Goal: Task Accomplishment & Management: Manage account settings

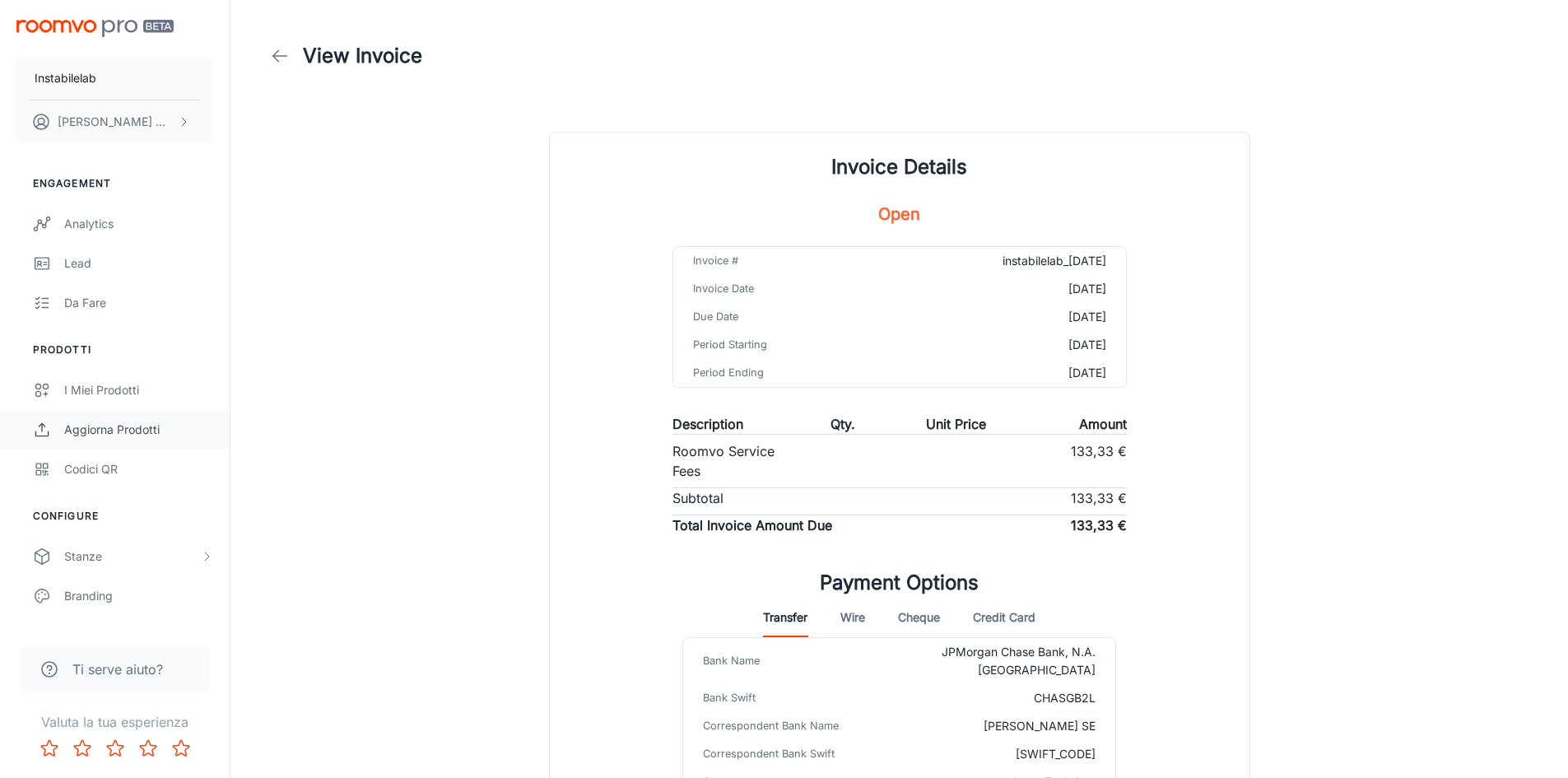
click at [136, 431] on div "Aggiorna prodotti" at bounding box center [139, 429] width 149 height 19
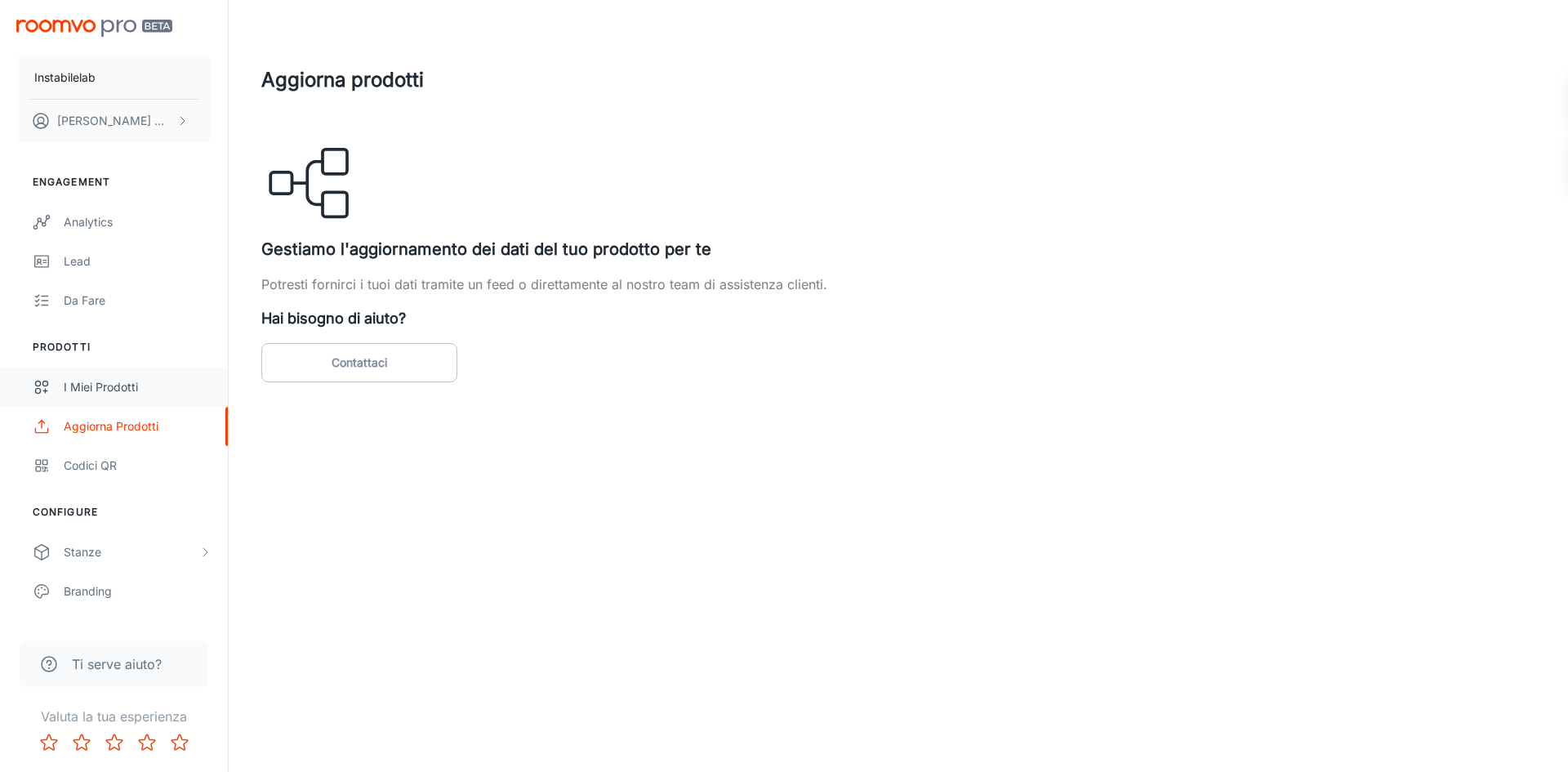
click at [108, 381] on div "I miei prodotti" at bounding box center [138, 387] width 148 height 18
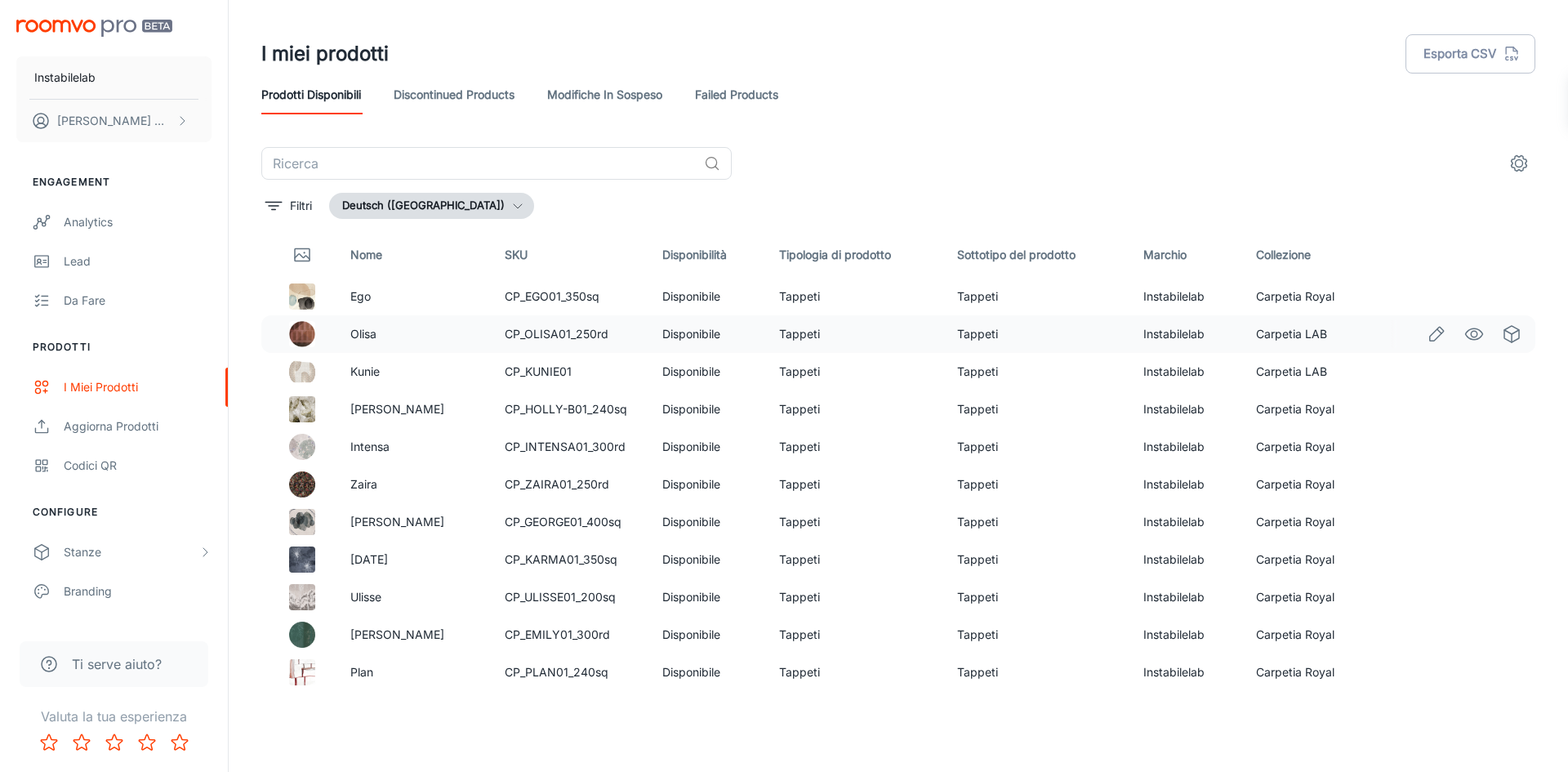
click at [563, 344] on td "CP_OLISA01_250rd" at bounding box center [570, 334] width 158 height 38
click at [1426, 335] on icon "Edit" at bounding box center [1436, 334] width 19 height 19
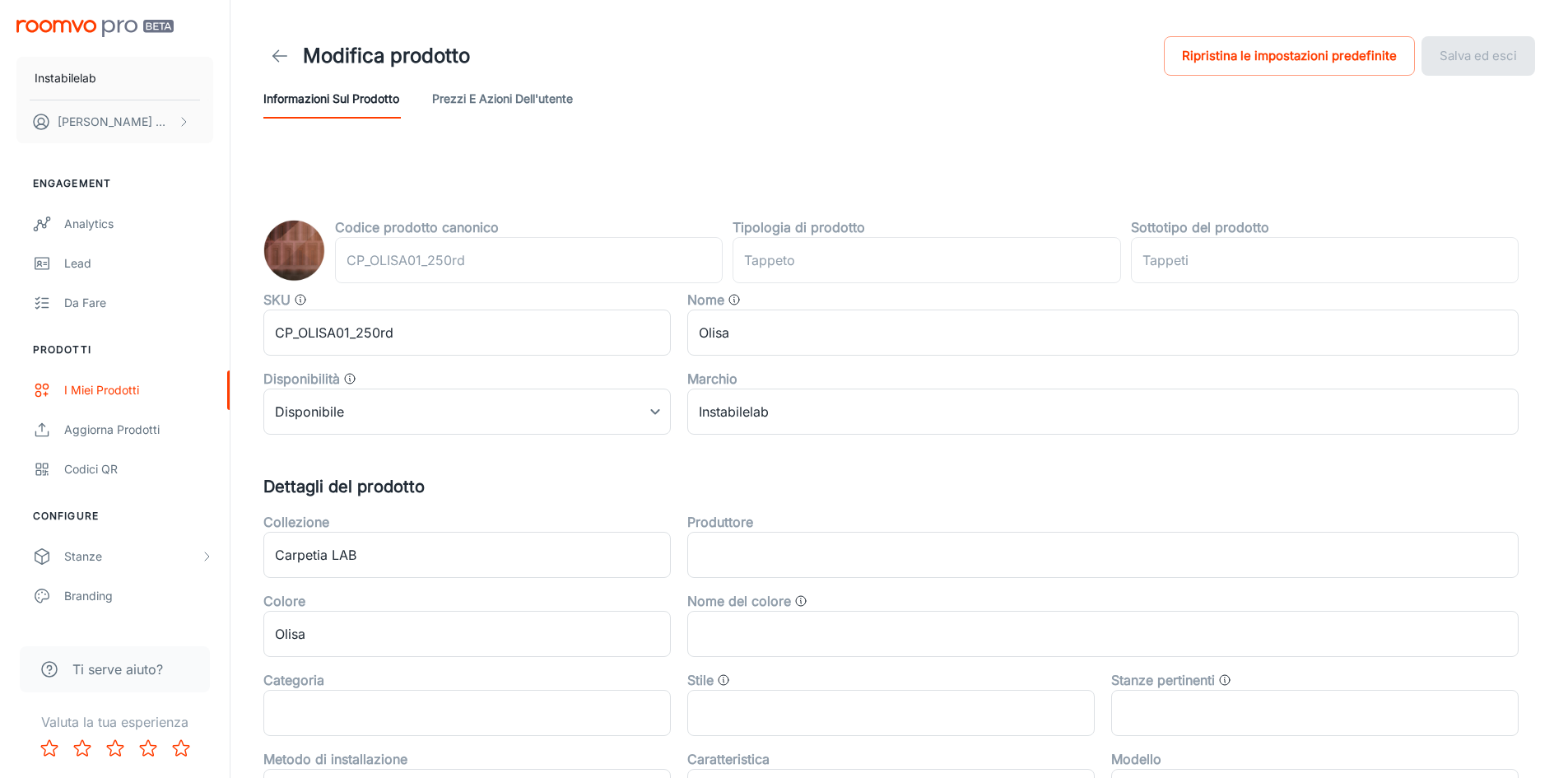
type input "Teppich"
type input "Teppiche"
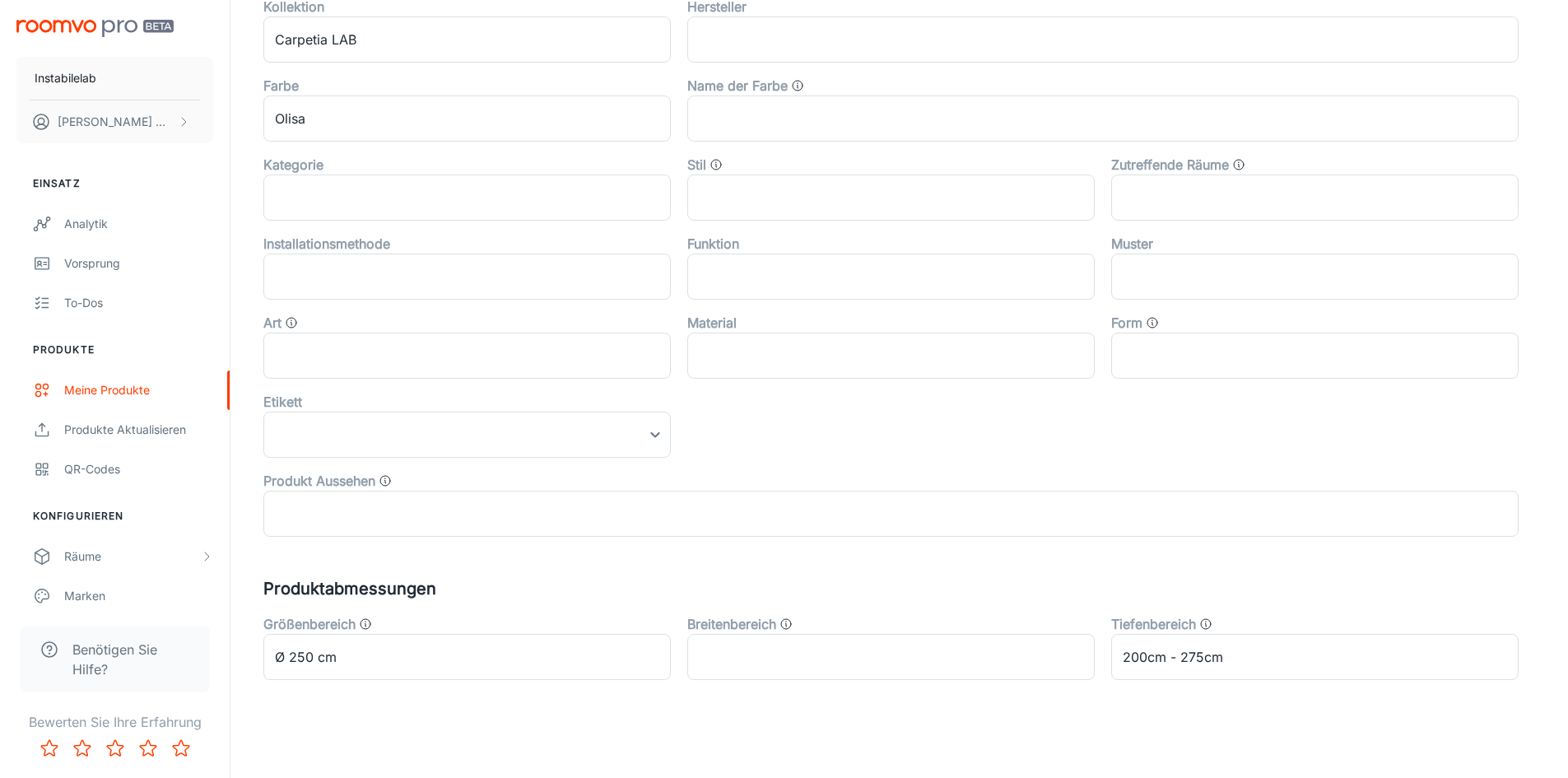
scroll to position [523, 0]
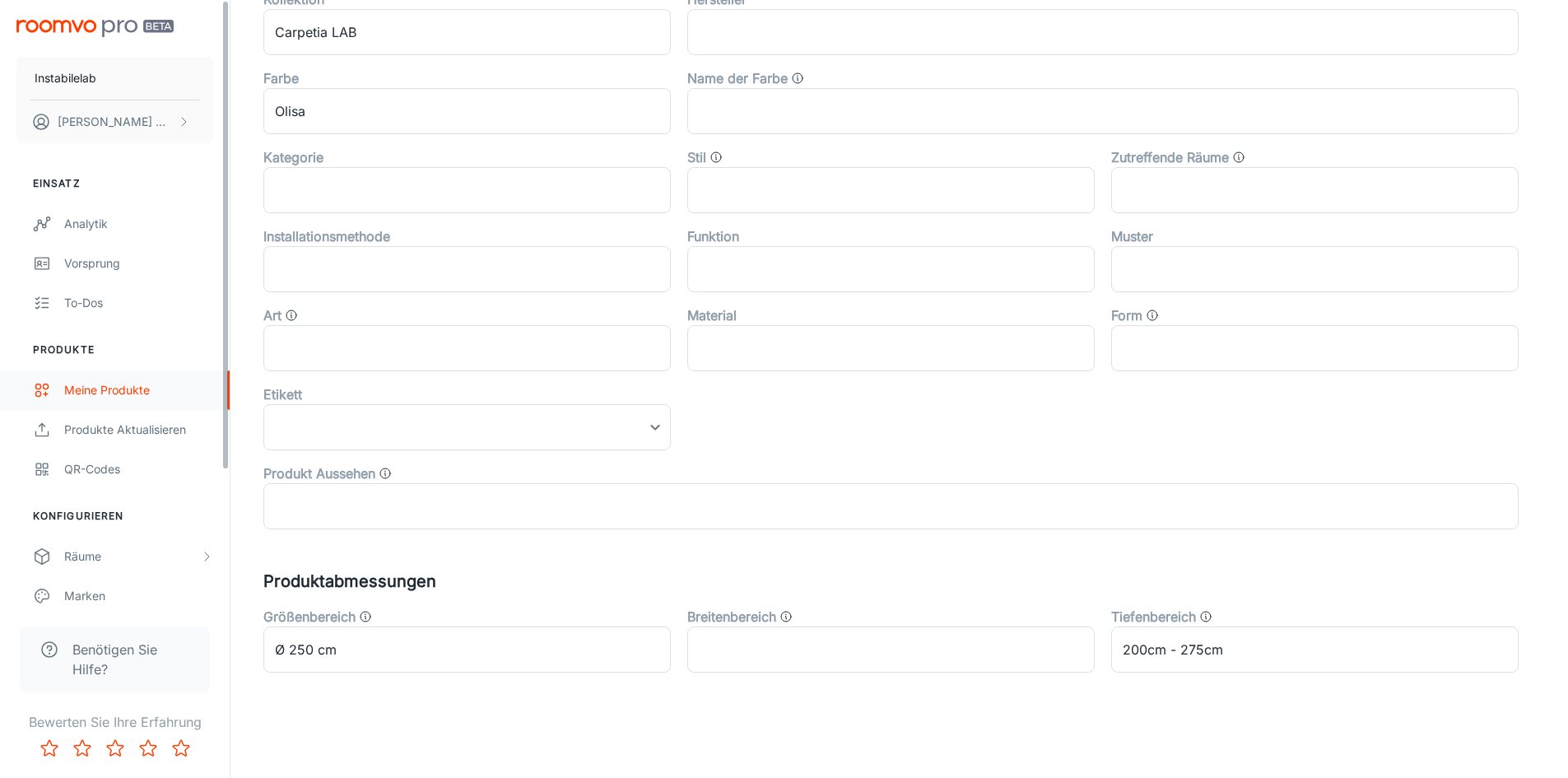
click at [94, 390] on div "Meine Produkte" at bounding box center [139, 390] width 149 height 19
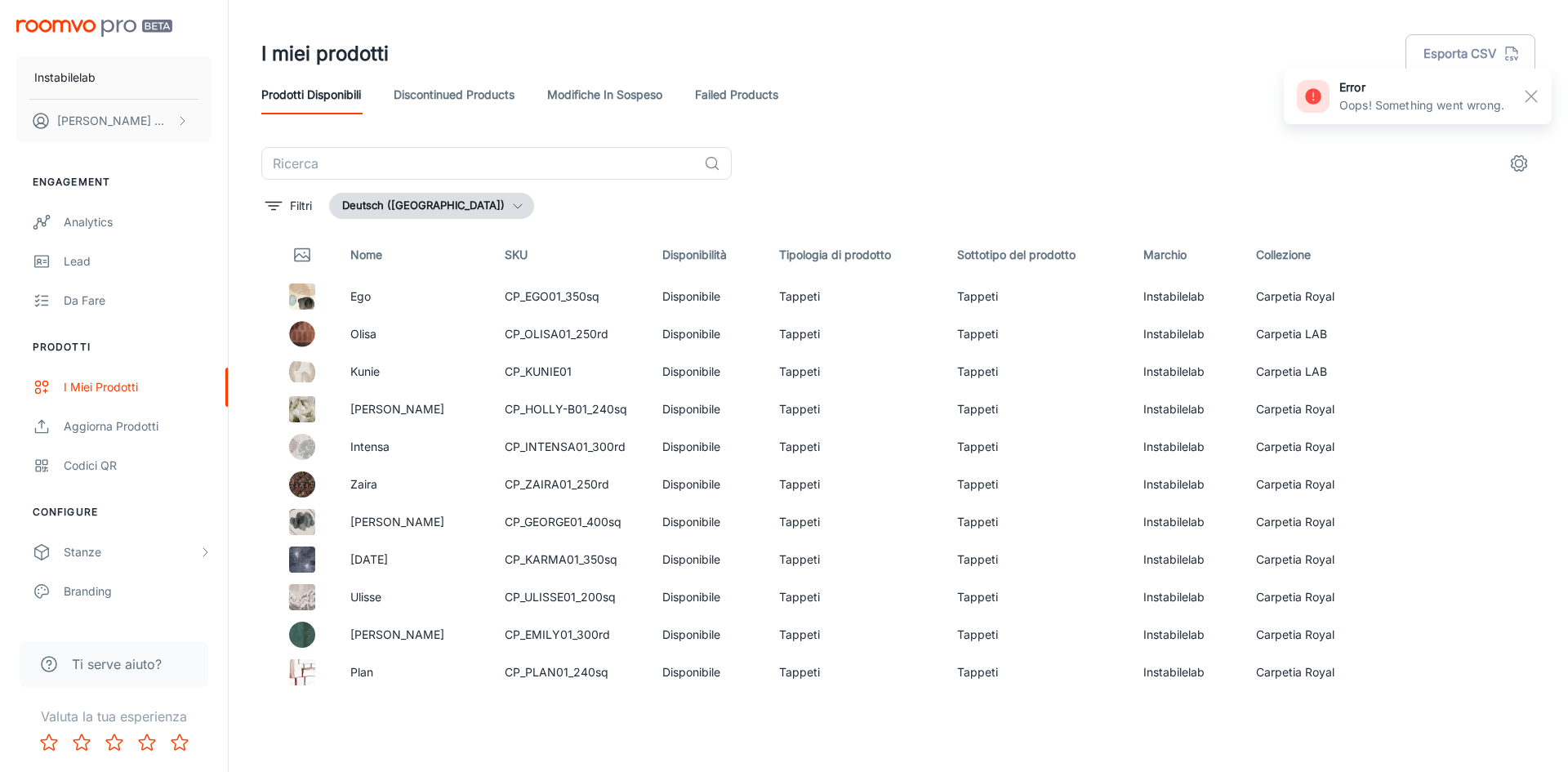
click at [402, 210] on button "Deutsch ([GEOGRAPHIC_DATA])" at bounding box center [432, 206] width 205 height 26
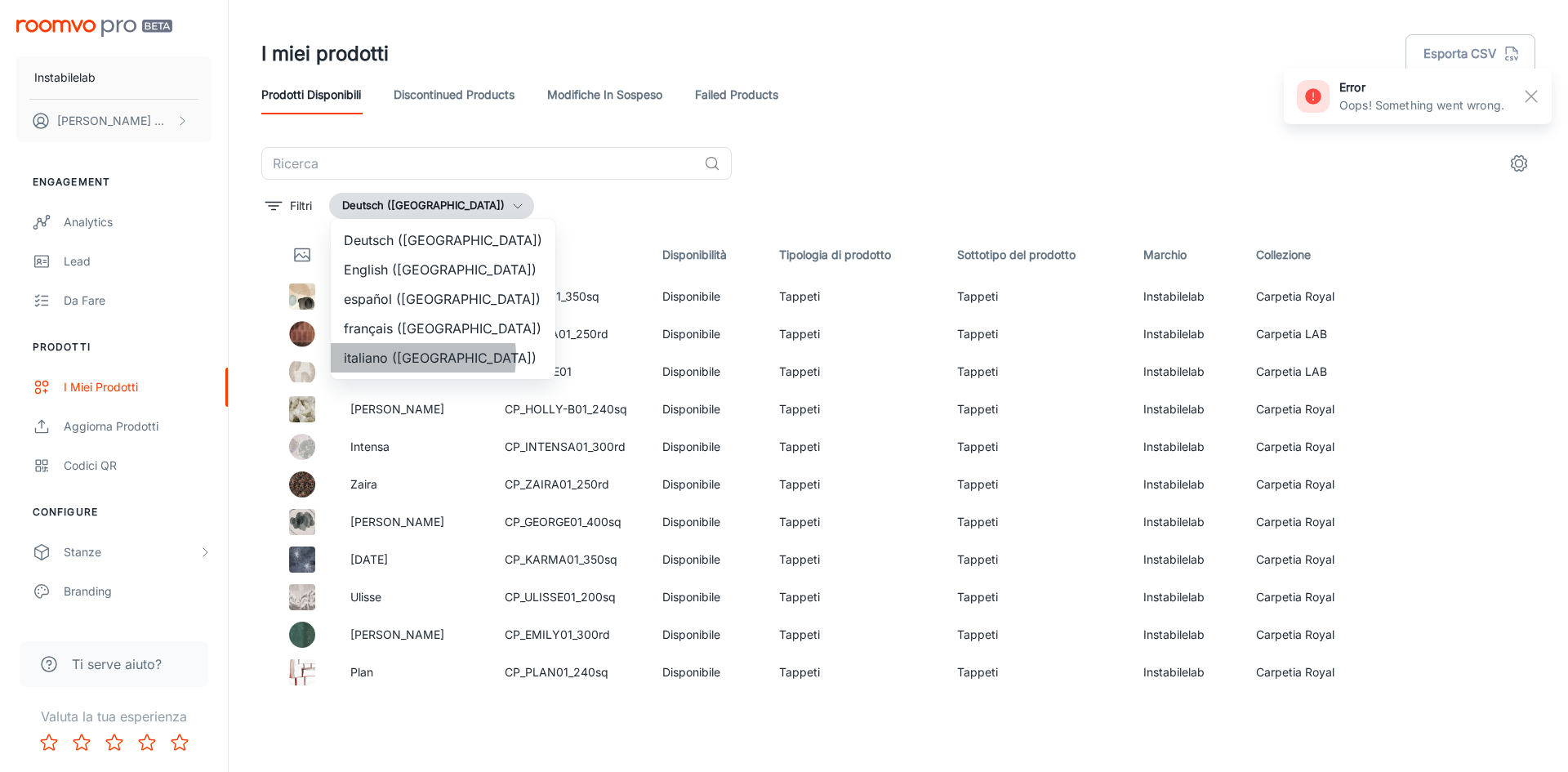
click at [410, 356] on li "italiano ([GEOGRAPHIC_DATA])" at bounding box center [443, 358] width 224 height 30
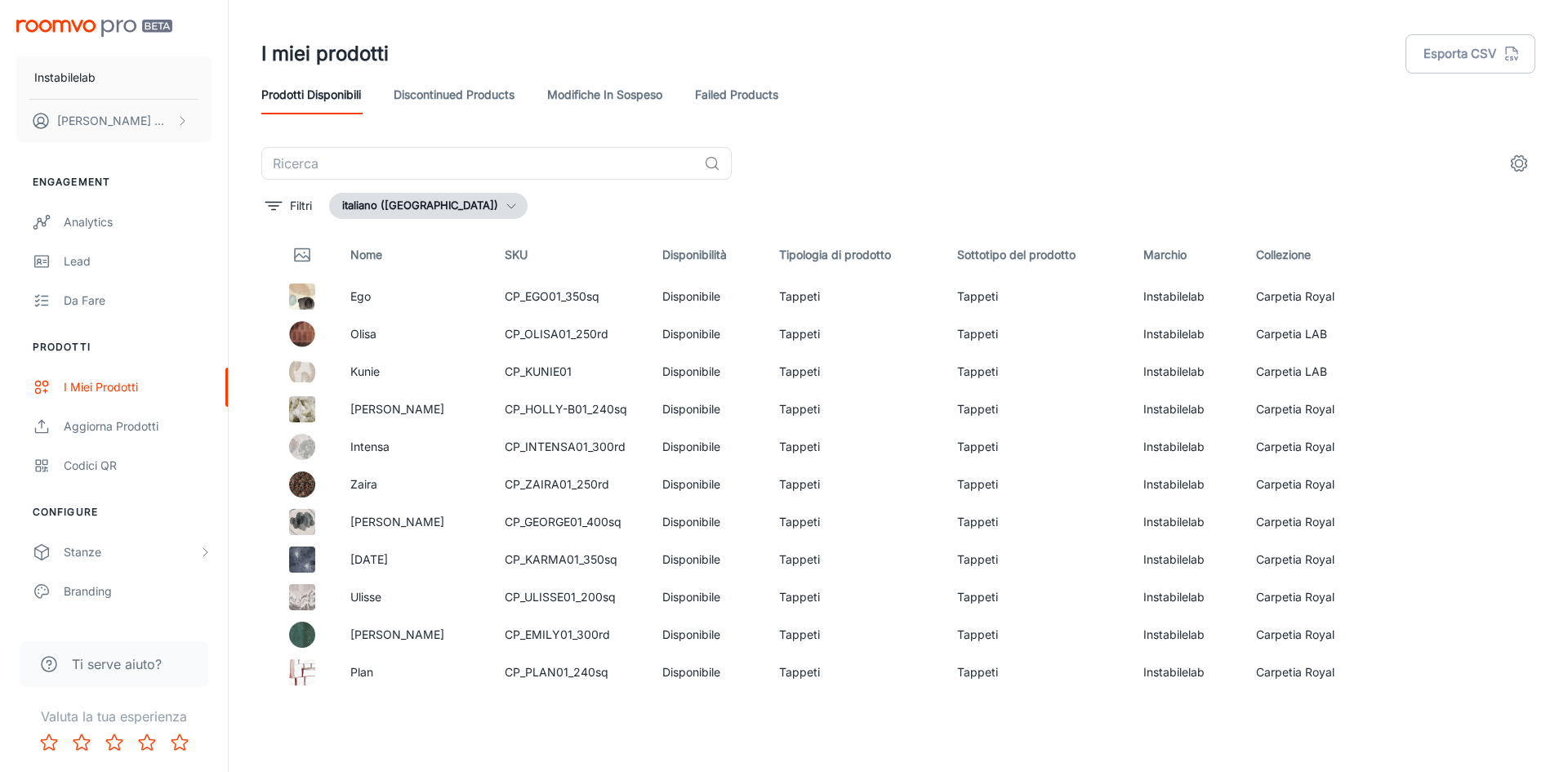
click at [379, 254] on th "Nome" at bounding box center [414, 255] width 154 height 46
click at [307, 211] on p "Filtri" at bounding box center [300, 206] width 22 height 18
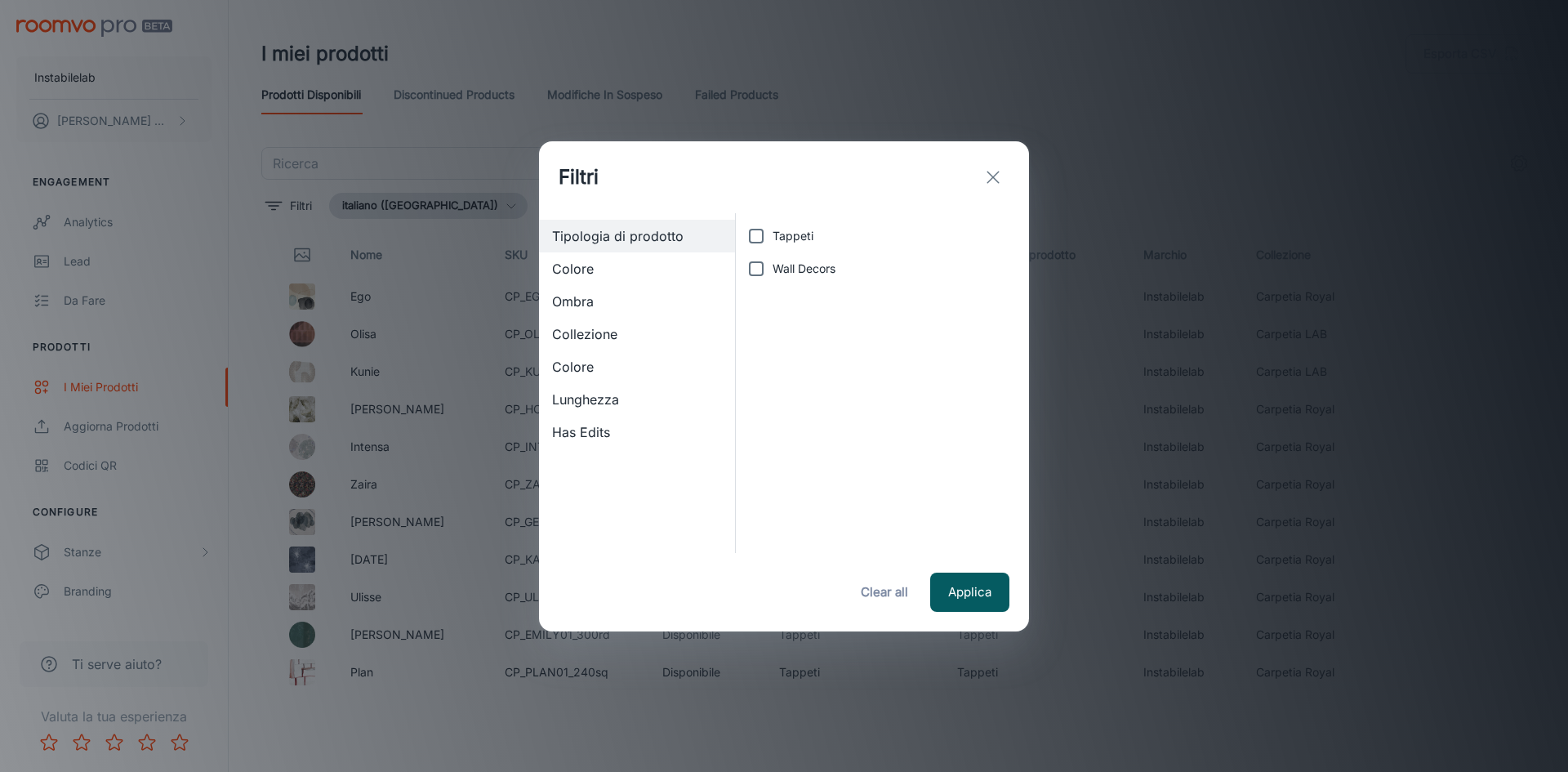
click at [776, 230] on span "Tappeti" at bounding box center [793, 236] width 41 height 18
click at [773, 230] on input "Tappeti" at bounding box center [756, 236] width 32 height 32
checkbox input "true"
drag, startPoint x: 605, startPoint y: 329, endPoint x: 615, endPoint y: 327, distance: 10.2
click at [607, 328] on span "Collezione" at bounding box center [637, 334] width 170 height 19
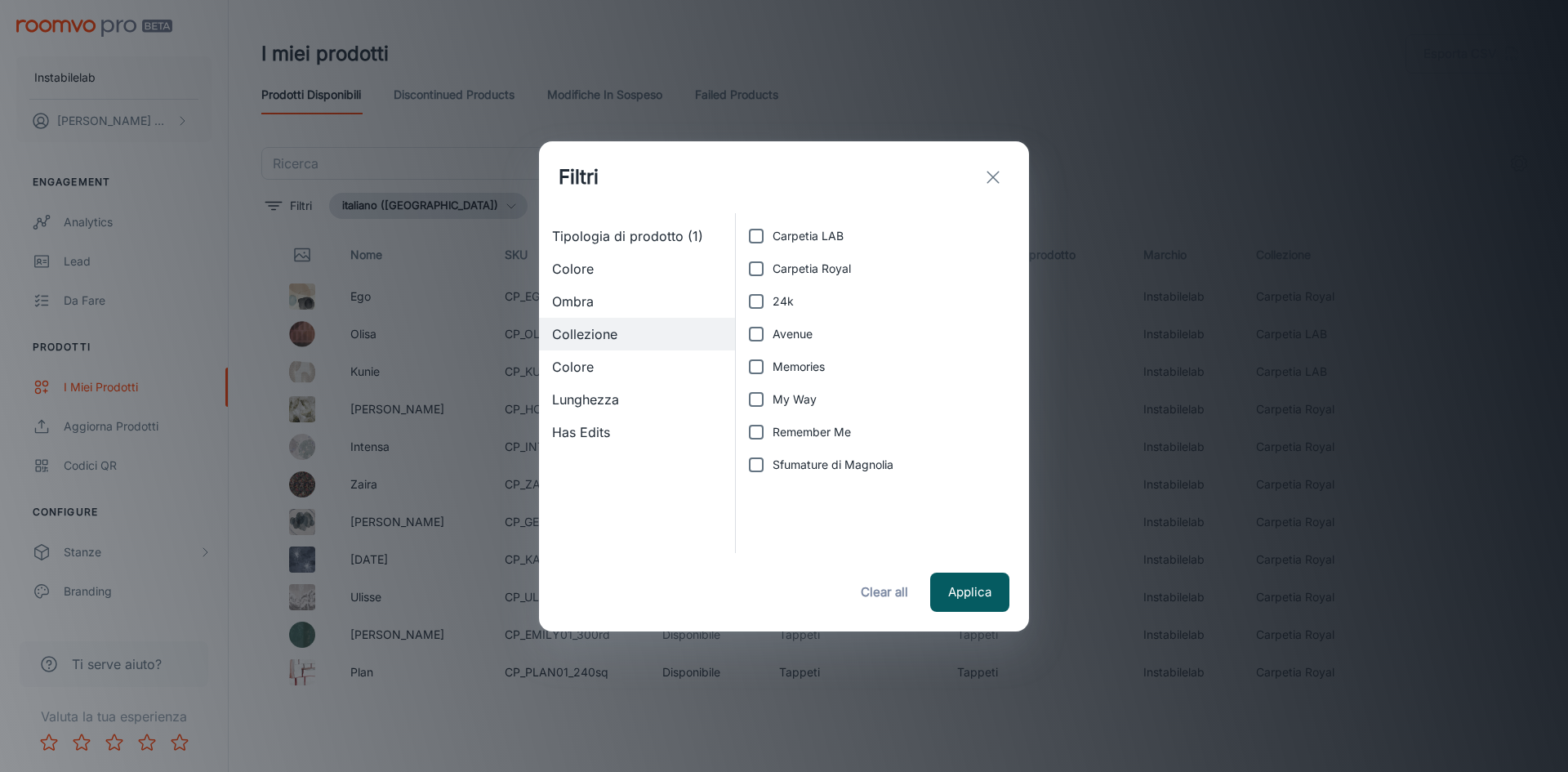
click at [777, 228] on span "Carpetia LAB" at bounding box center [808, 236] width 71 height 18
click at [773, 228] on input "Carpetia LAB" at bounding box center [756, 236] width 32 height 32
checkbox input "true"
drag, startPoint x: 951, startPoint y: 586, endPoint x: 960, endPoint y: 585, distance: 9.1
click at [951, 587] on button "Applica" at bounding box center [970, 591] width 79 height 39
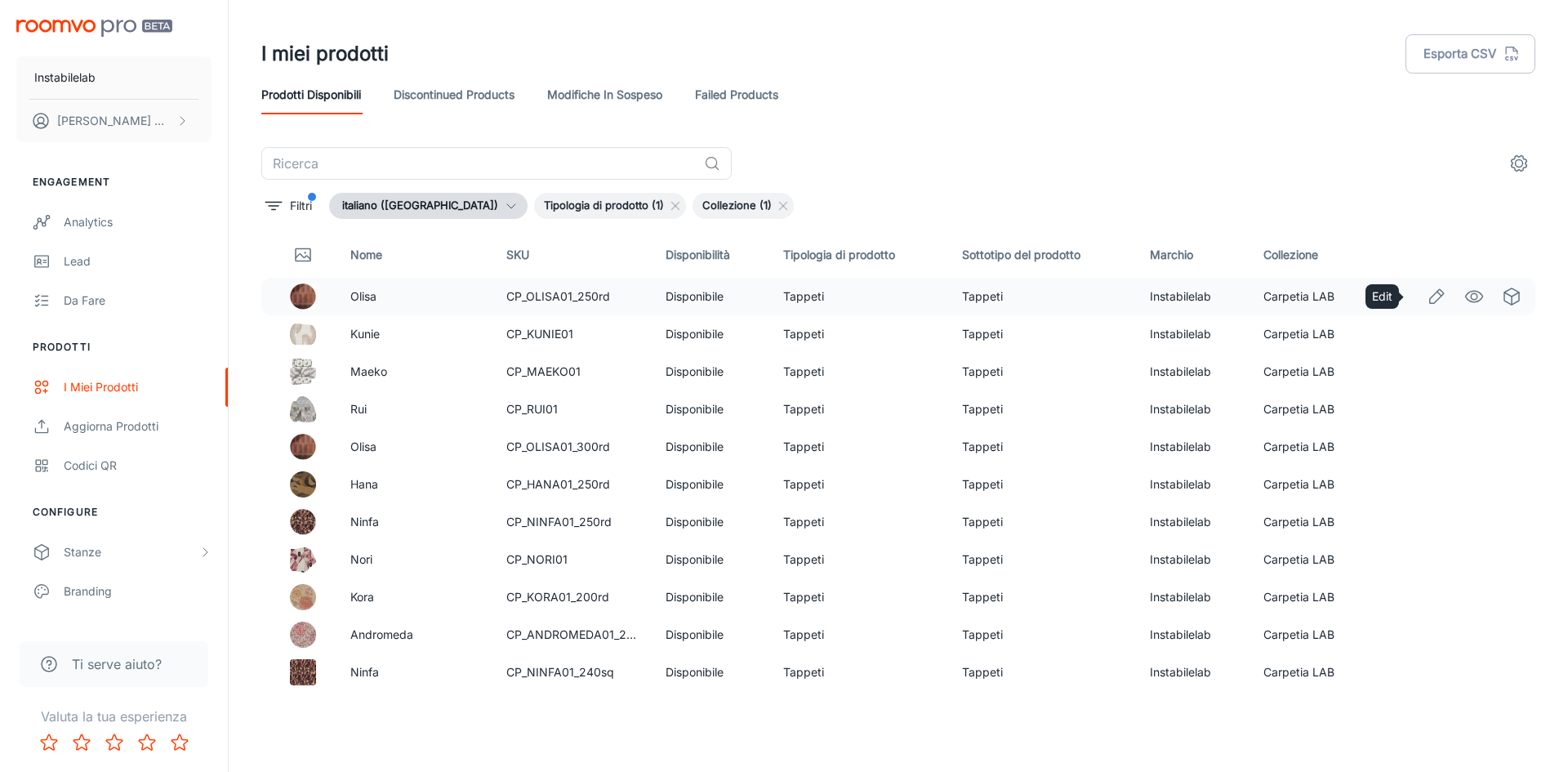
click at [1426, 290] on icon "Edit" at bounding box center [1436, 296] width 19 height 19
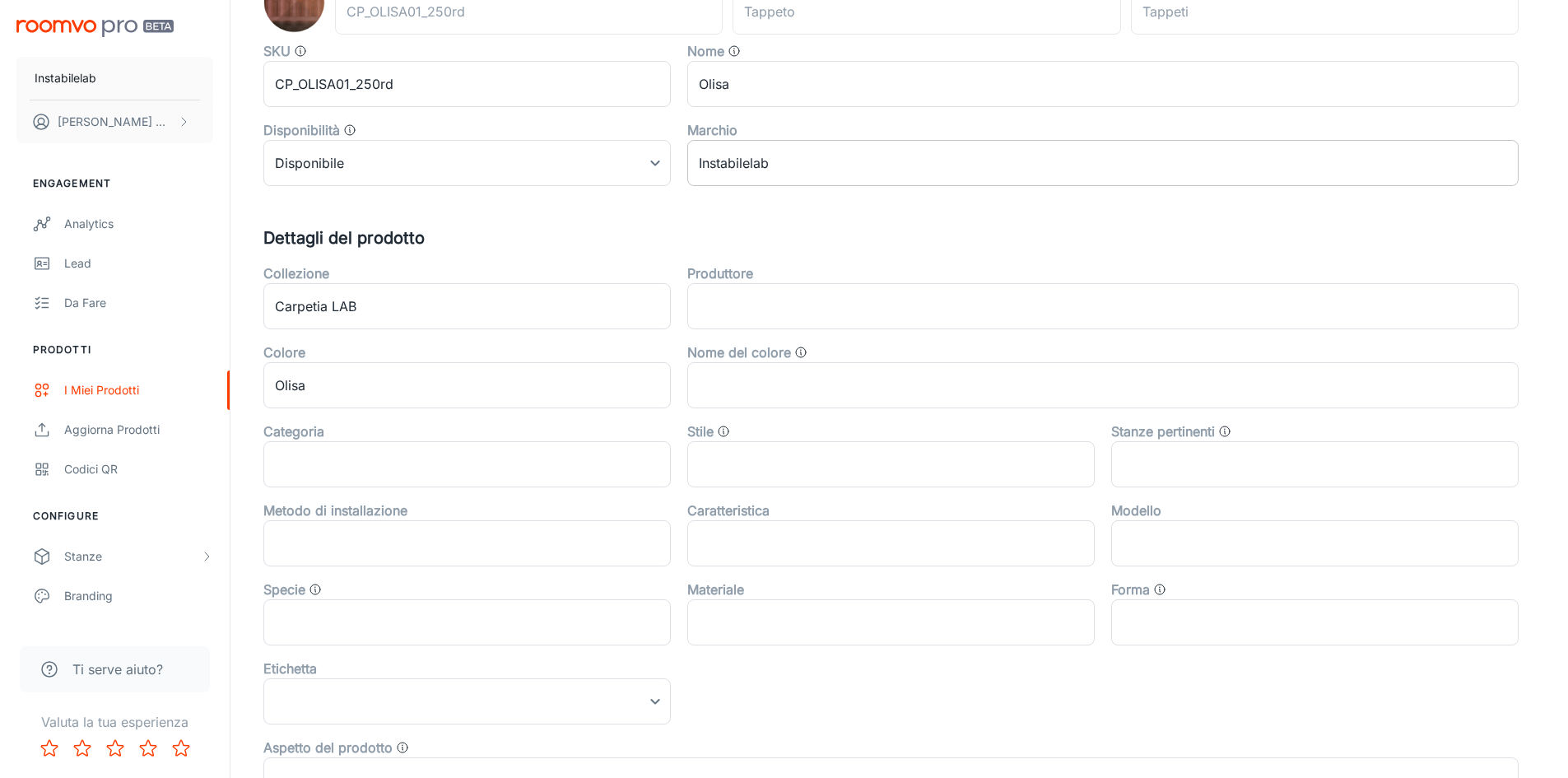
scroll to position [329, 0]
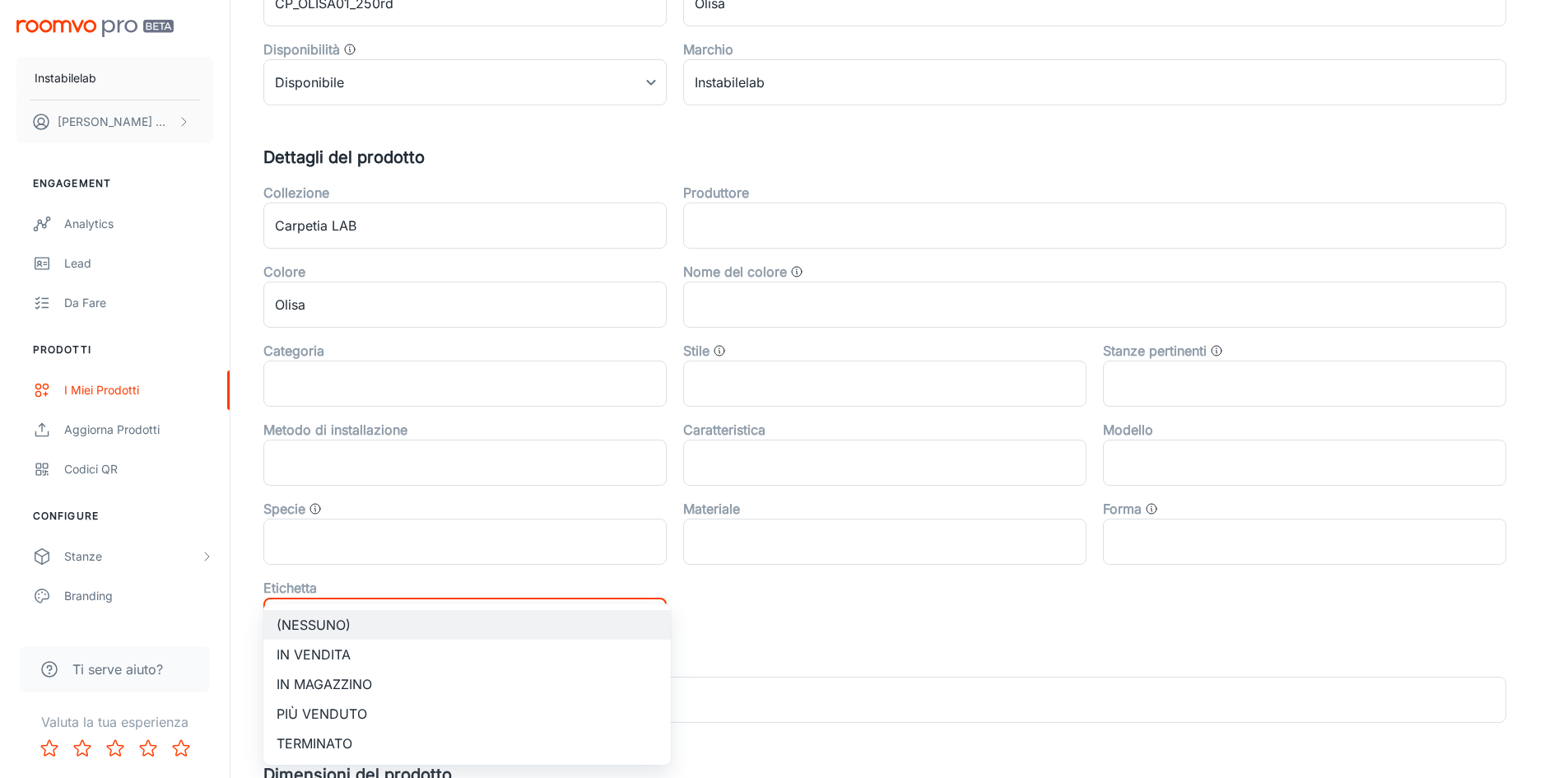
click at [652, 449] on body "Instabilelab Giulia Menin Engagement Analytics Lead Da fare Prodotti I miei pro…" at bounding box center [784, 59] width 1568 height 778
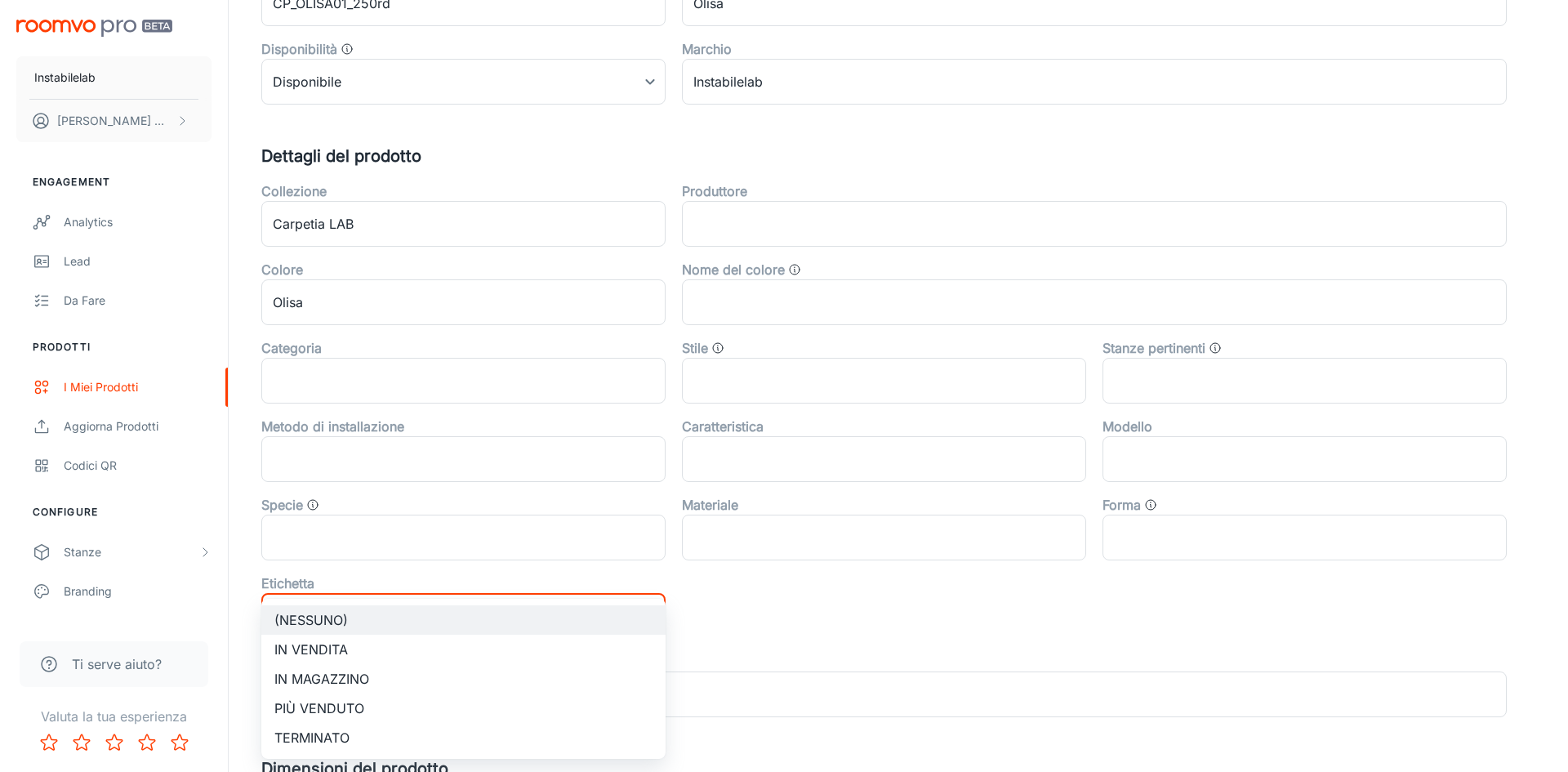
click at [878, 594] on div at bounding box center [784, 386] width 1568 height 772
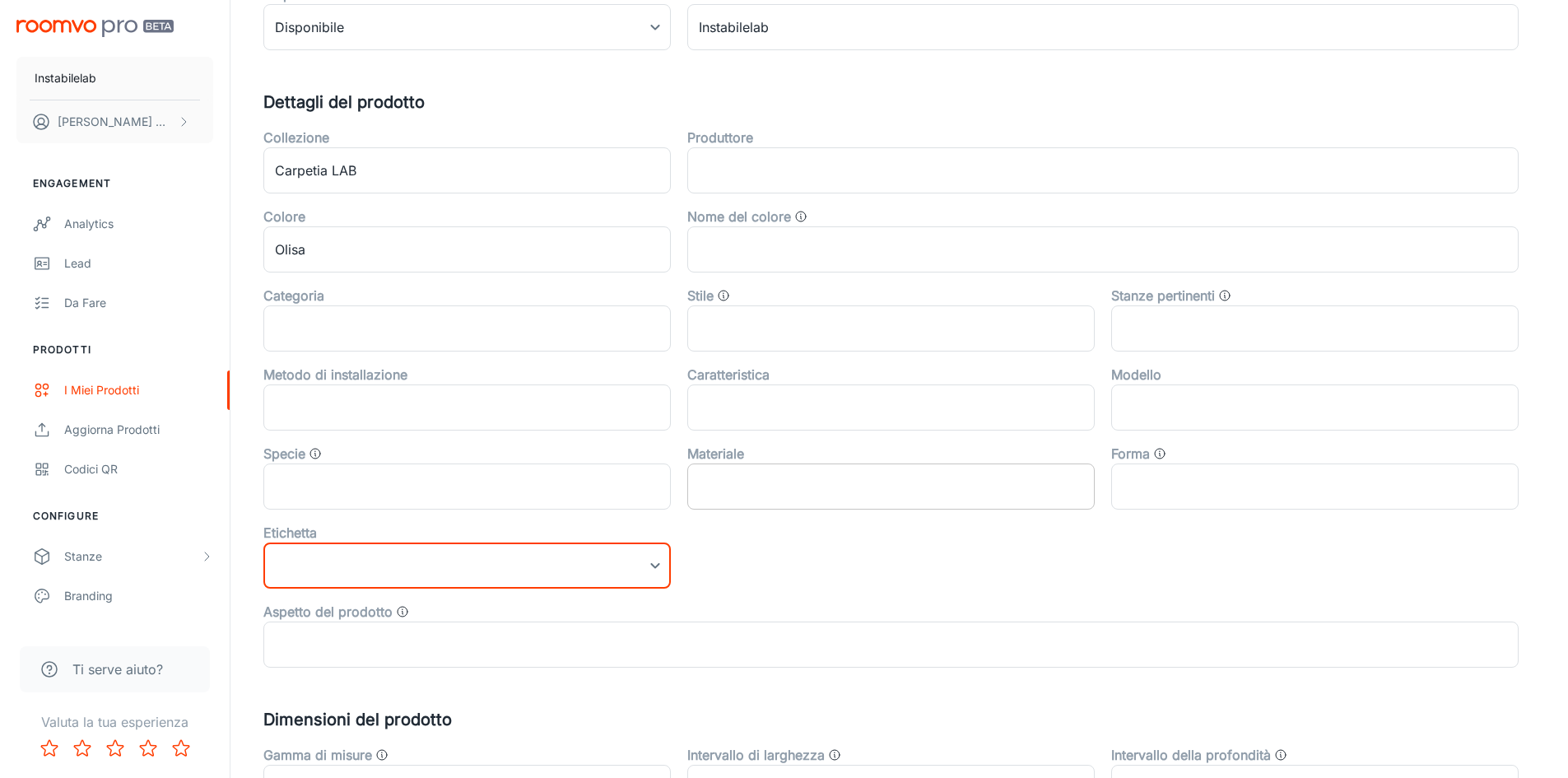
scroll to position [494, 0]
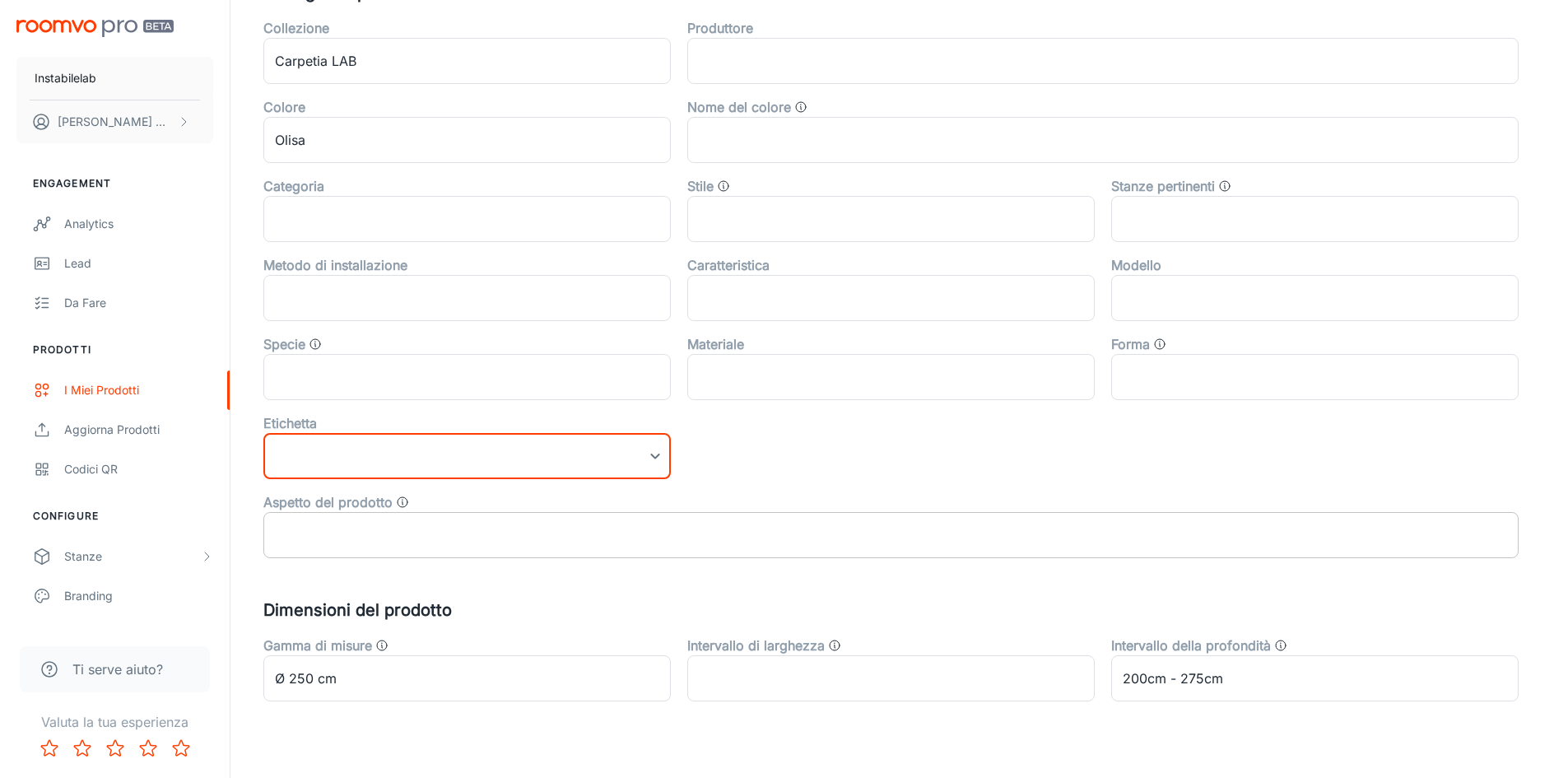
click at [788, 537] on input "text" at bounding box center [891, 535] width 1255 height 46
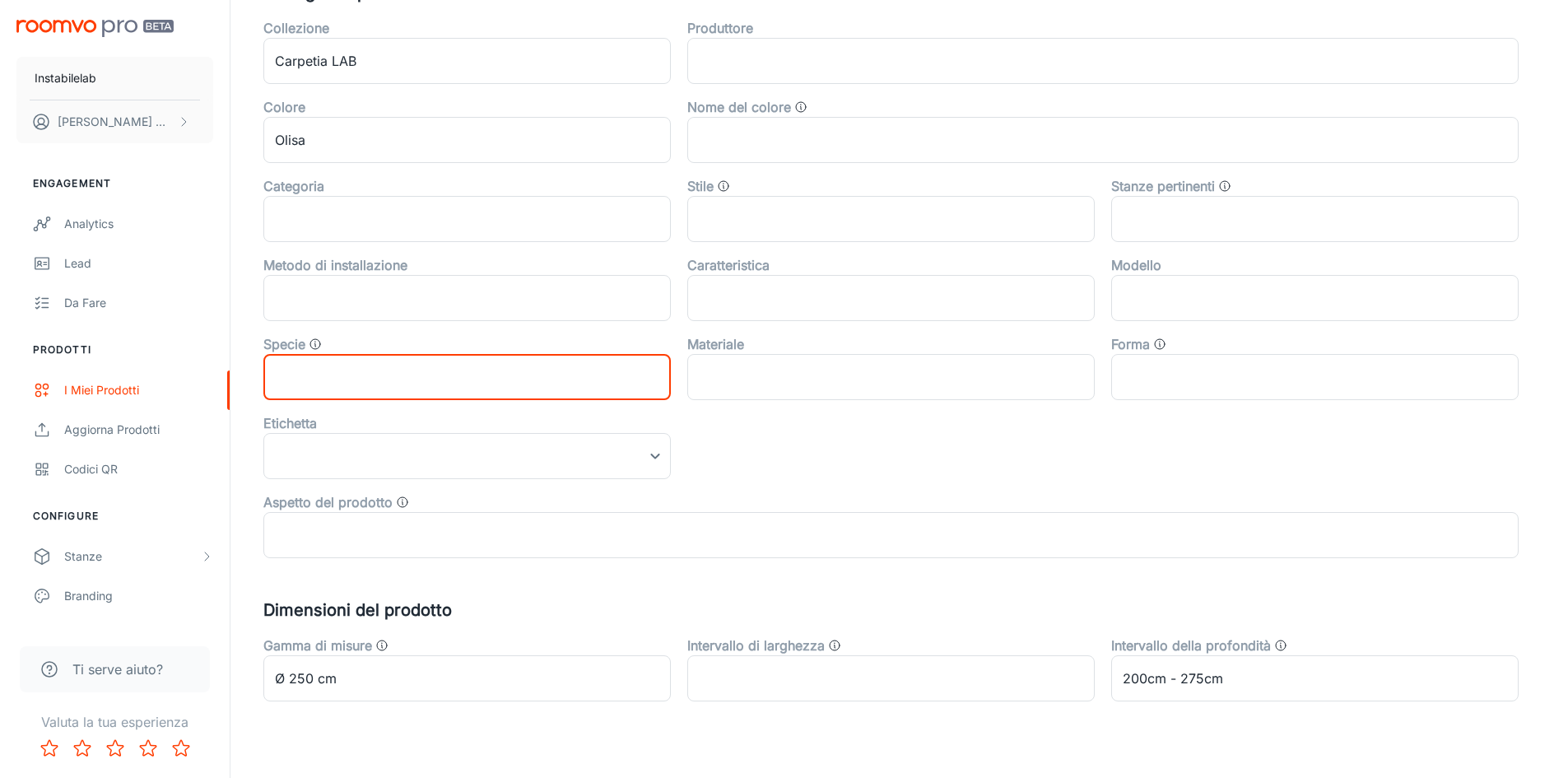
click at [539, 370] on input "text" at bounding box center [466, 377] width 407 height 46
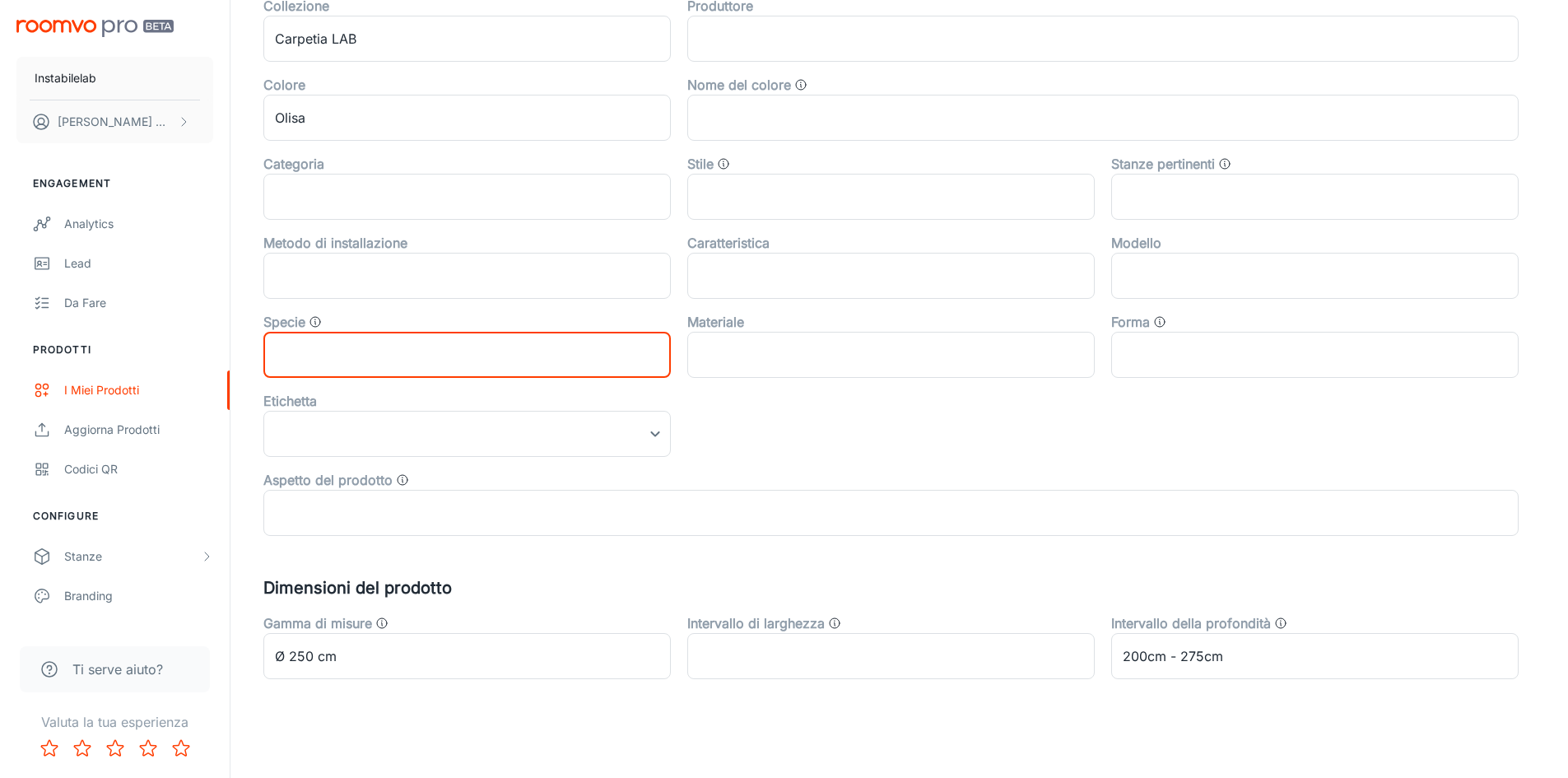
scroll to position [523, 0]
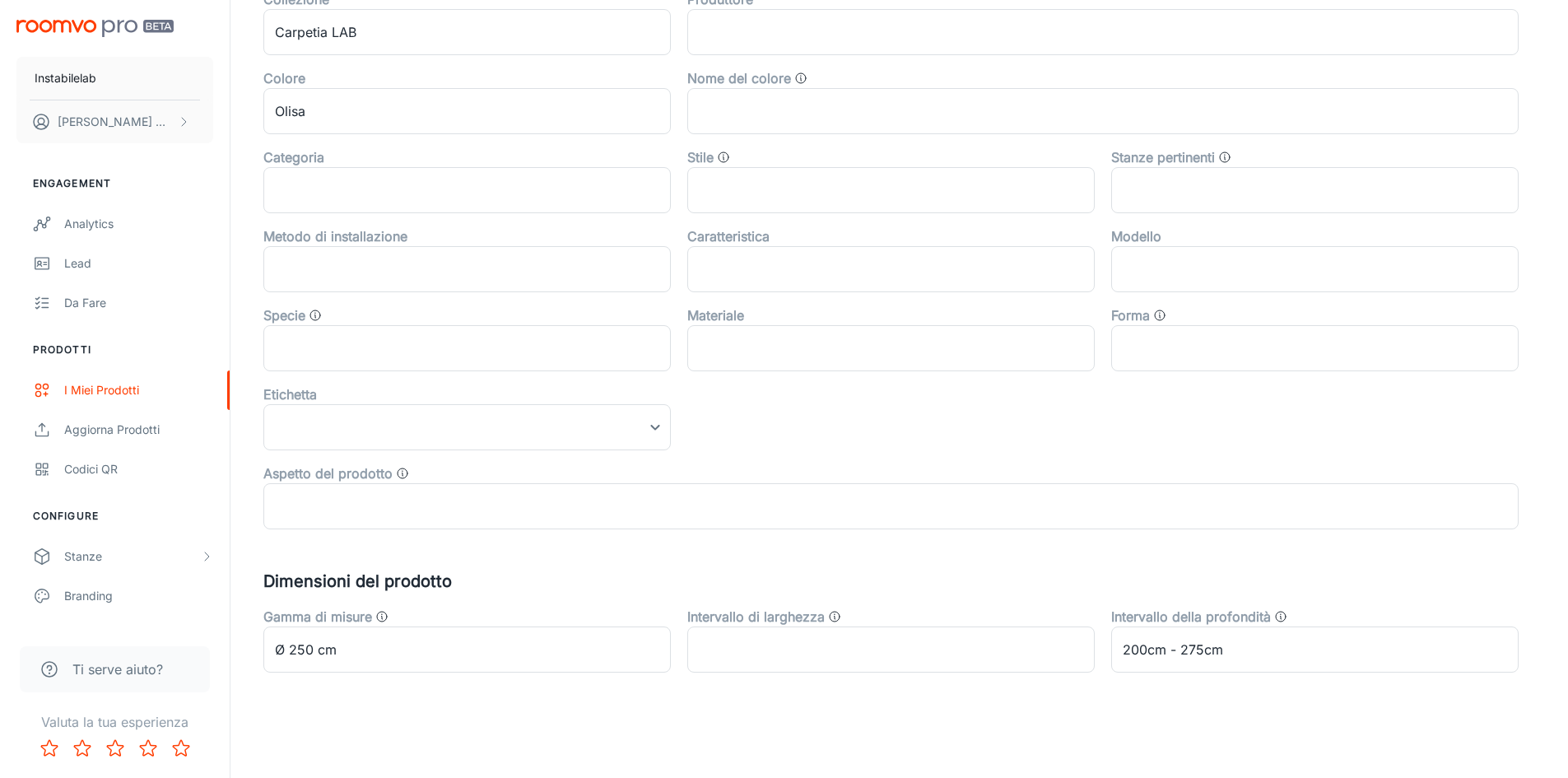
click at [923, 449] on div "Collezione Carpetia LAB ​ Produttore ​ Colore Olisa ​ Nome del colore ​ Categor…" at bounding box center [883, 253] width 1271 height 553
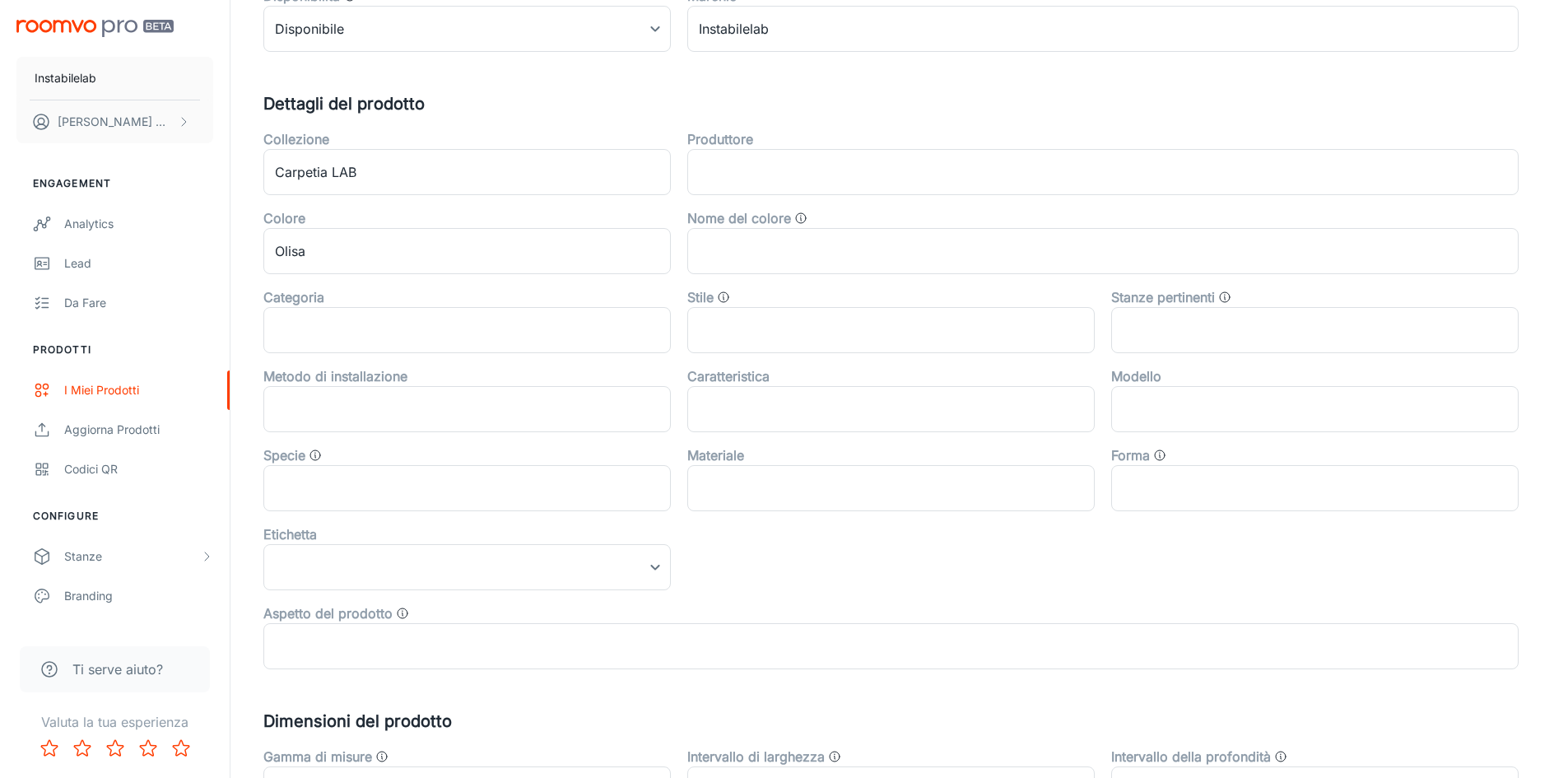
scroll to position [358, 0]
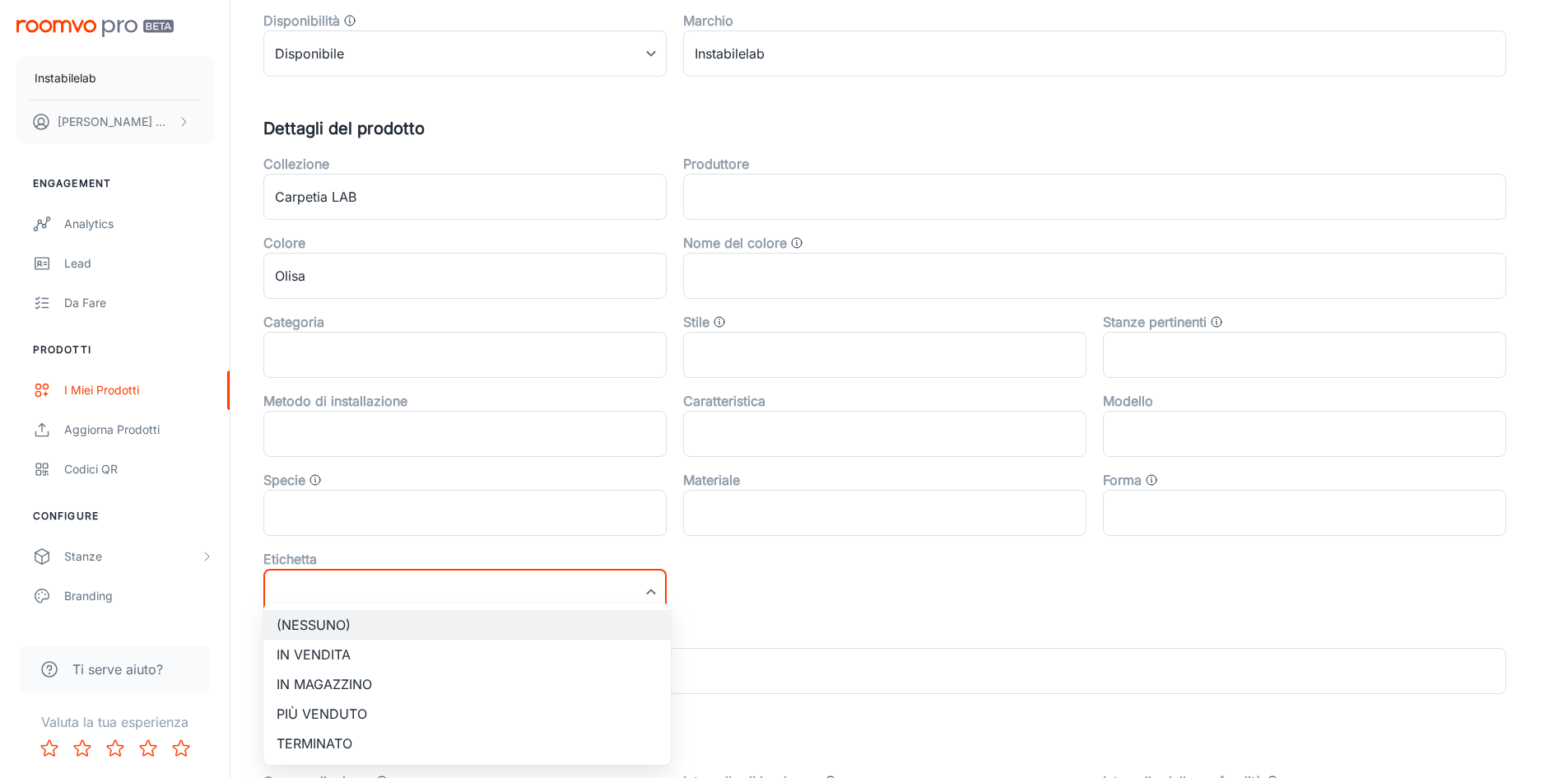
click at [597, 419] on body "Instabilelab Giulia Menin Engagement Analytics Lead Da fare Prodotti I miei pro…" at bounding box center [784, 31] width 1568 height 778
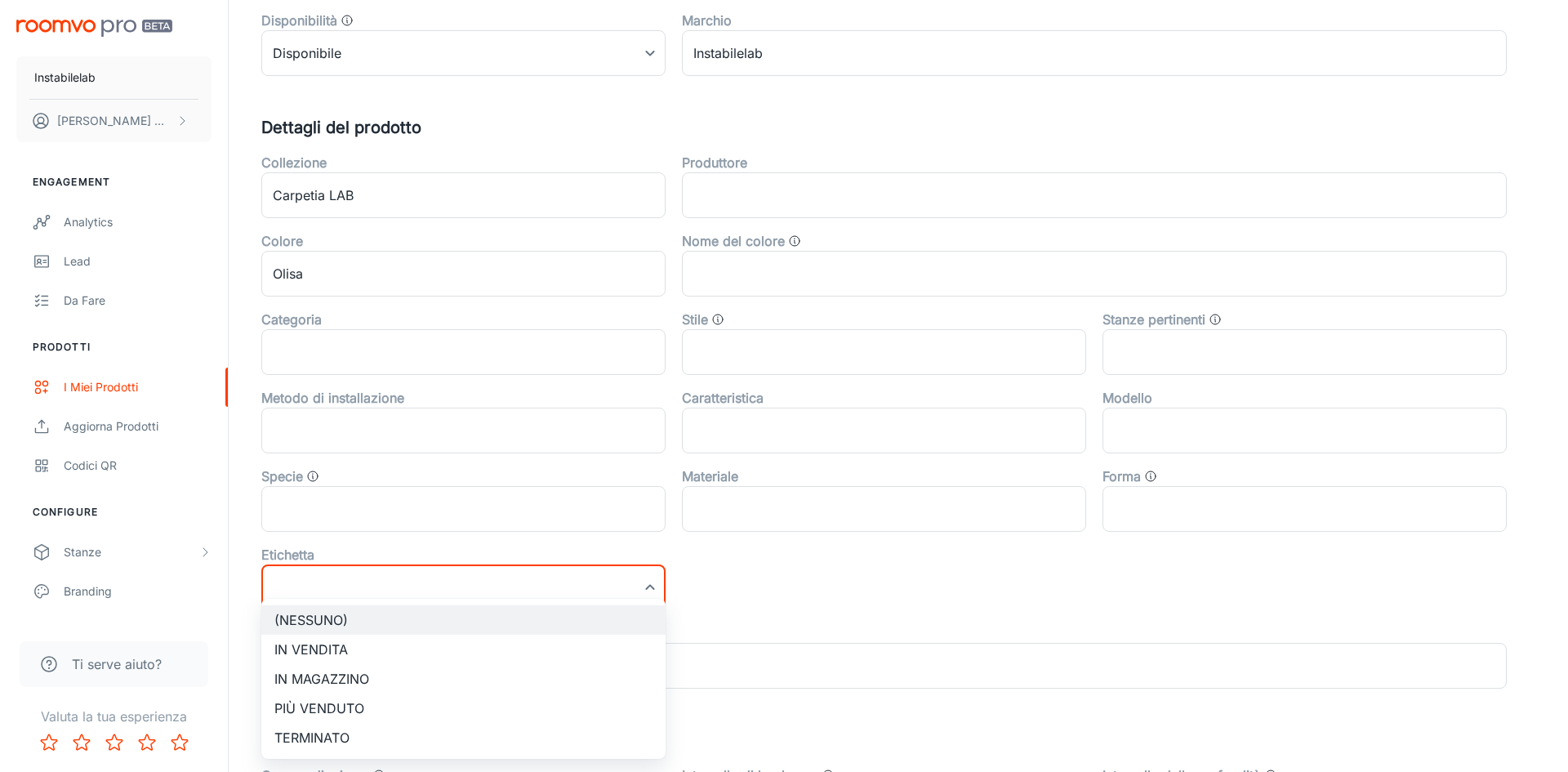
click at [877, 572] on div at bounding box center [784, 386] width 1568 height 772
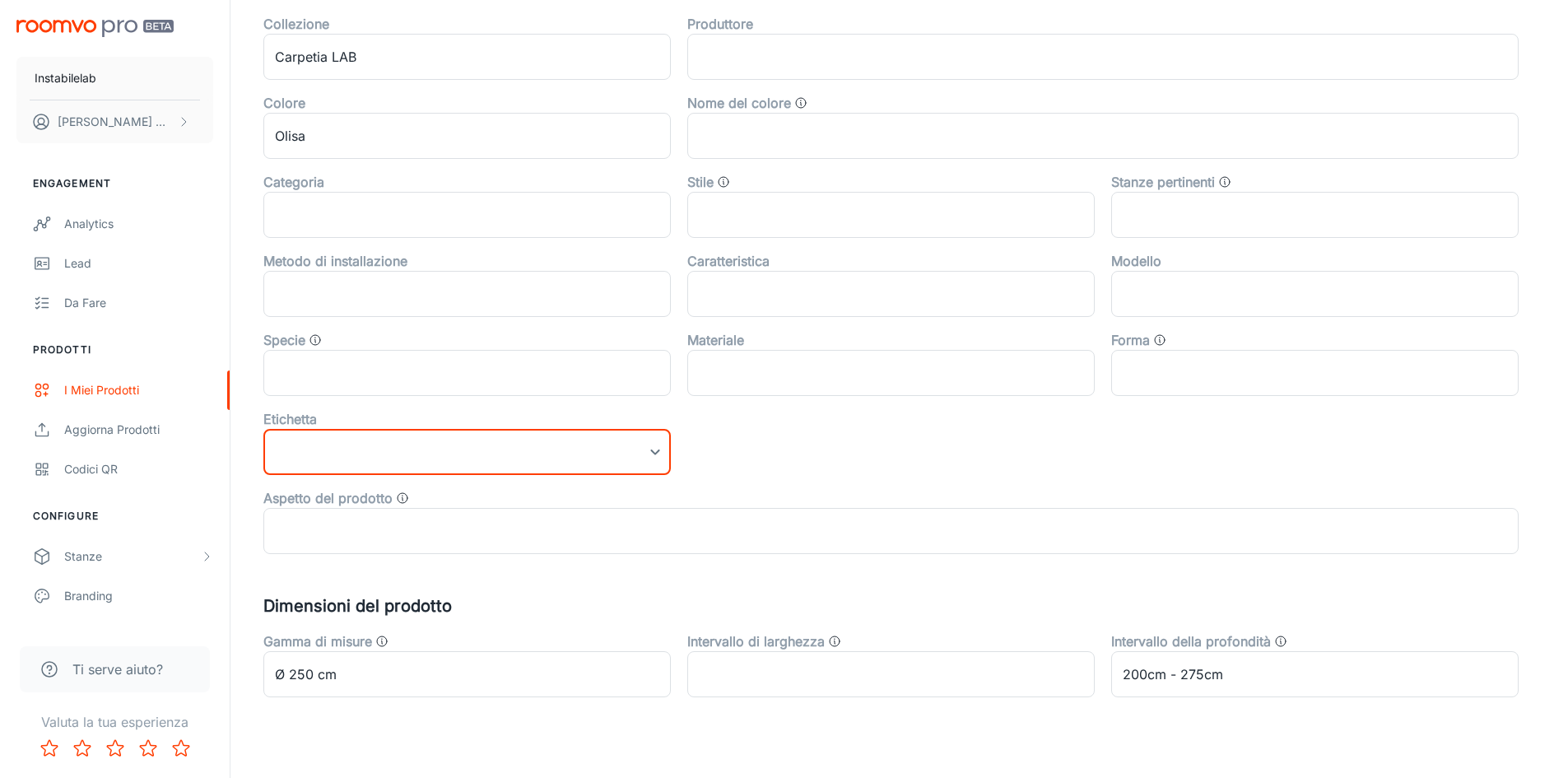
scroll to position [523, 0]
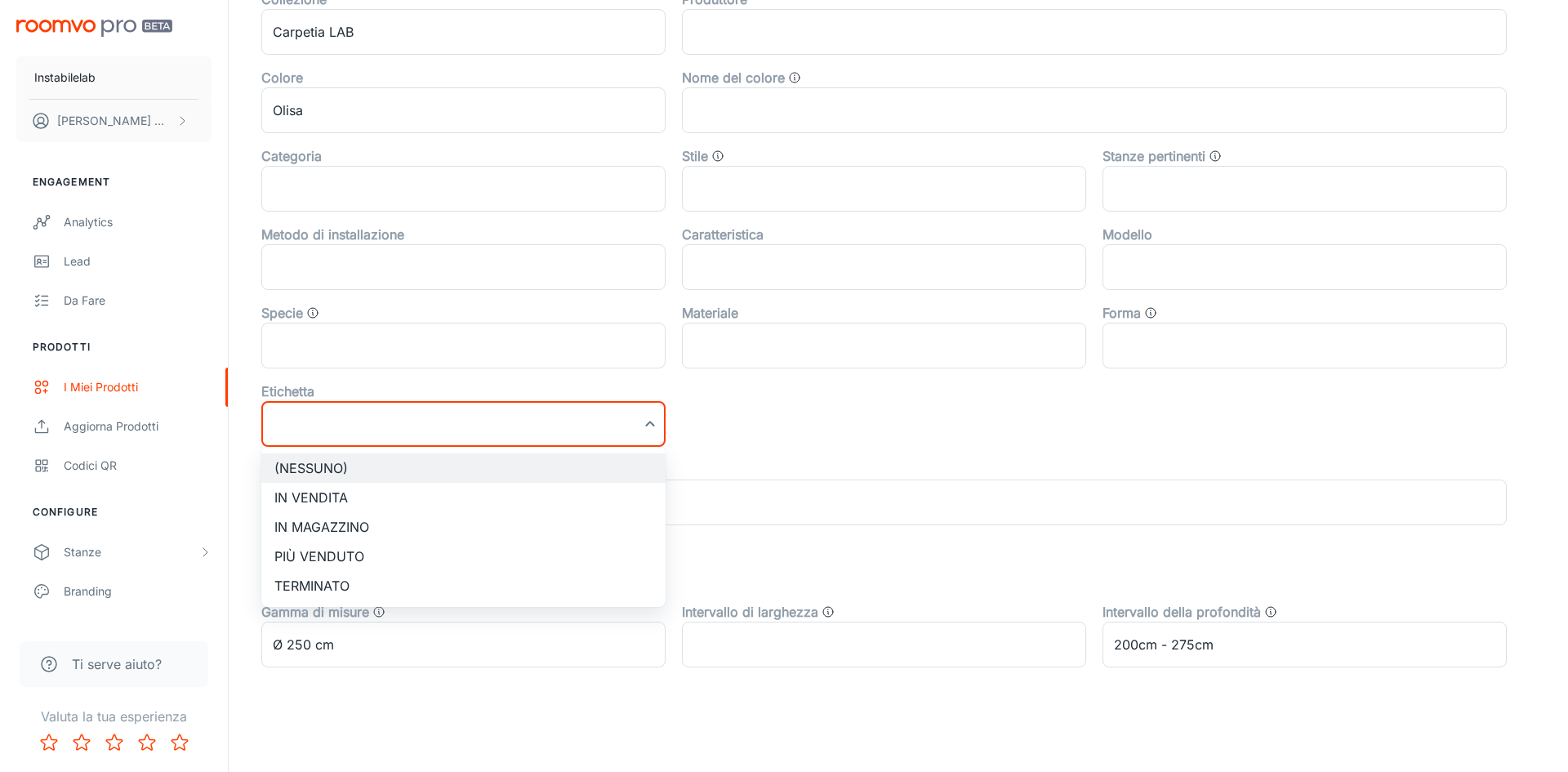
click at [839, 405] on div at bounding box center [784, 386] width 1568 height 772
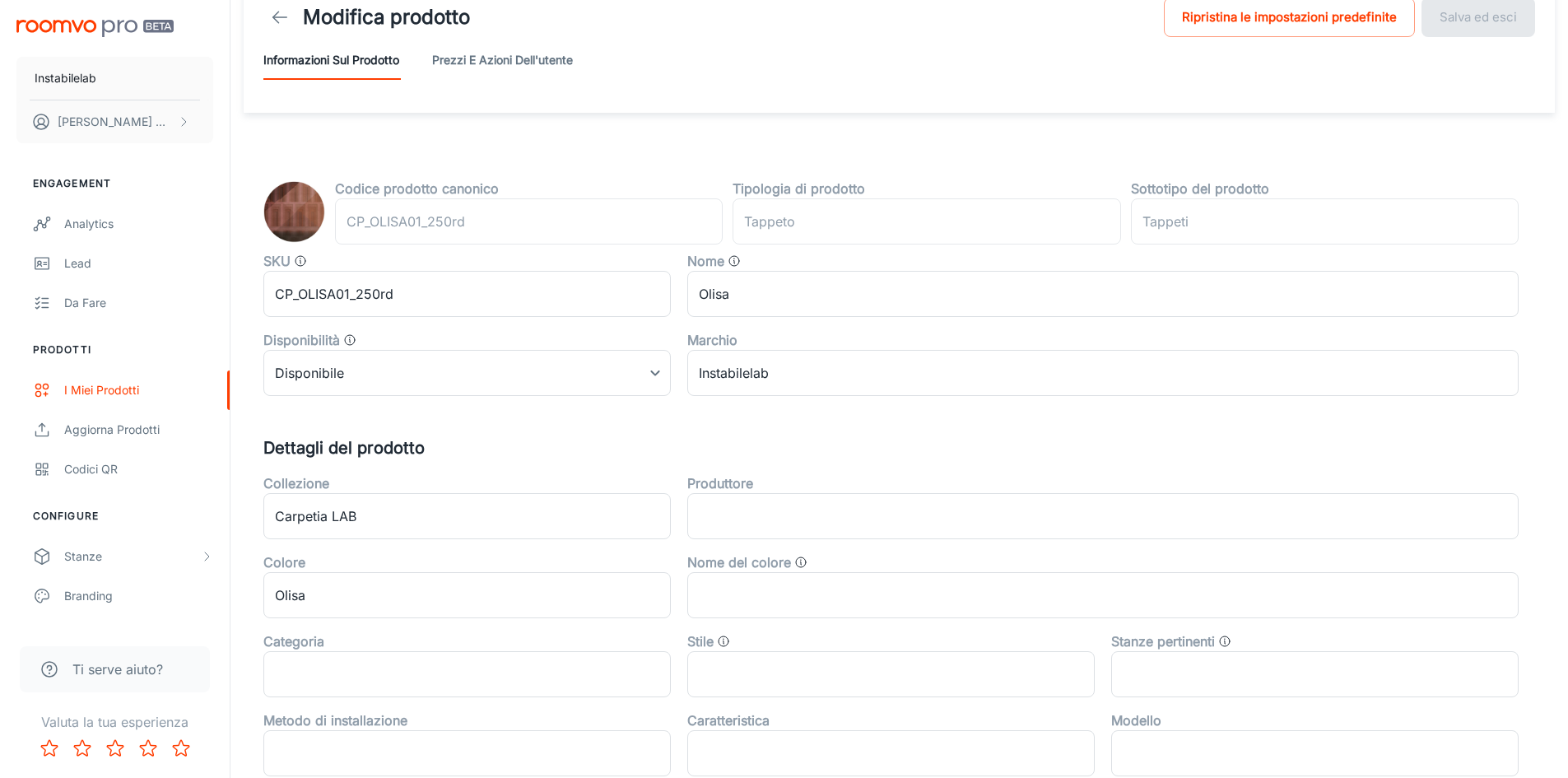
scroll to position [29, 0]
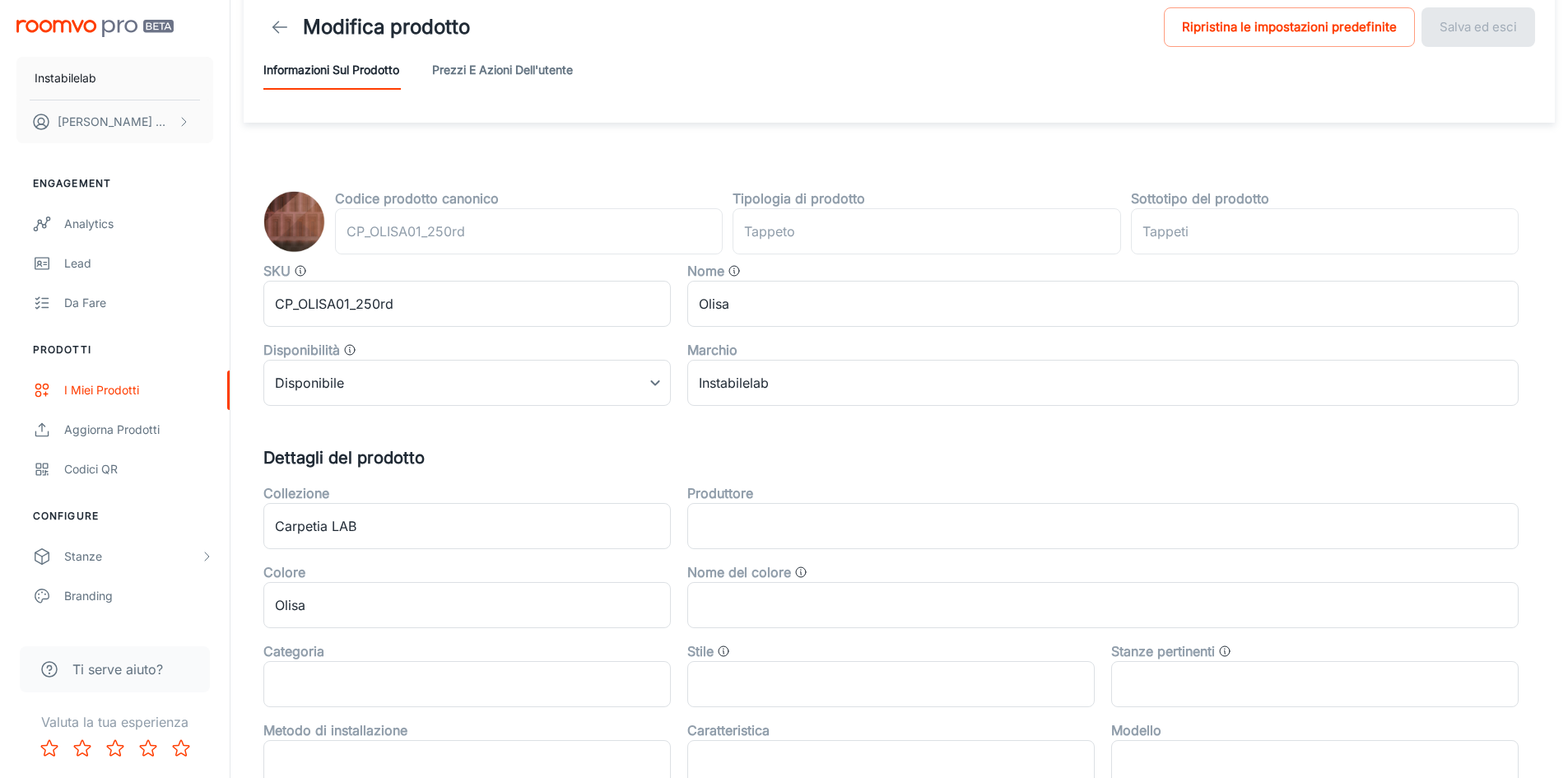
click at [474, 69] on button "Prezzi e azioni dell'utente" at bounding box center [501, 70] width 140 height 40
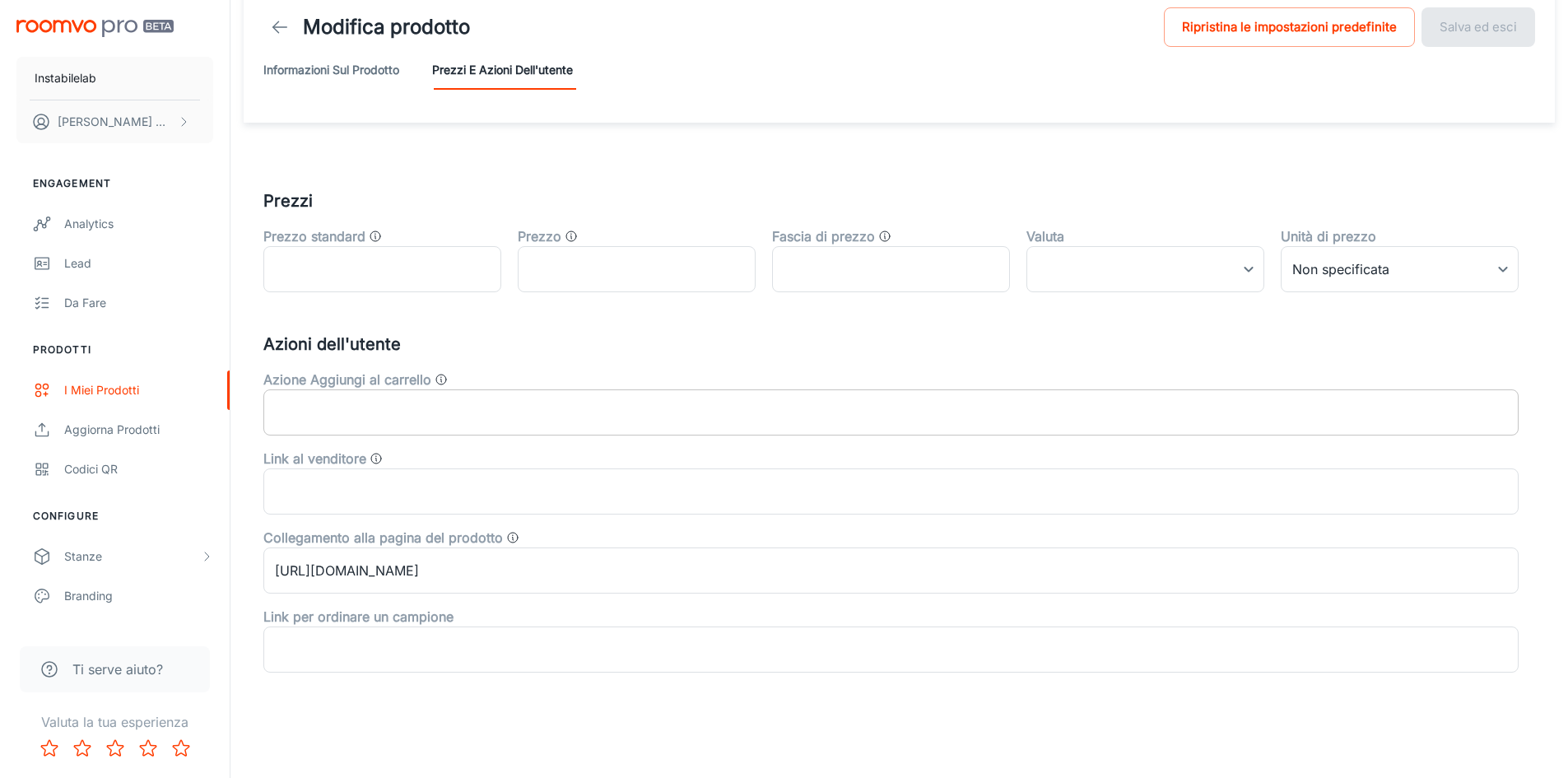
click at [542, 410] on input "text" at bounding box center [891, 412] width 1255 height 46
click at [569, 367] on div "[PERSON_NAME] Aggiungi al carrello ​" at bounding box center [883, 396] width 1271 height 79
click at [293, 67] on button "Informazioni sul prodotto" at bounding box center [331, 70] width 136 height 40
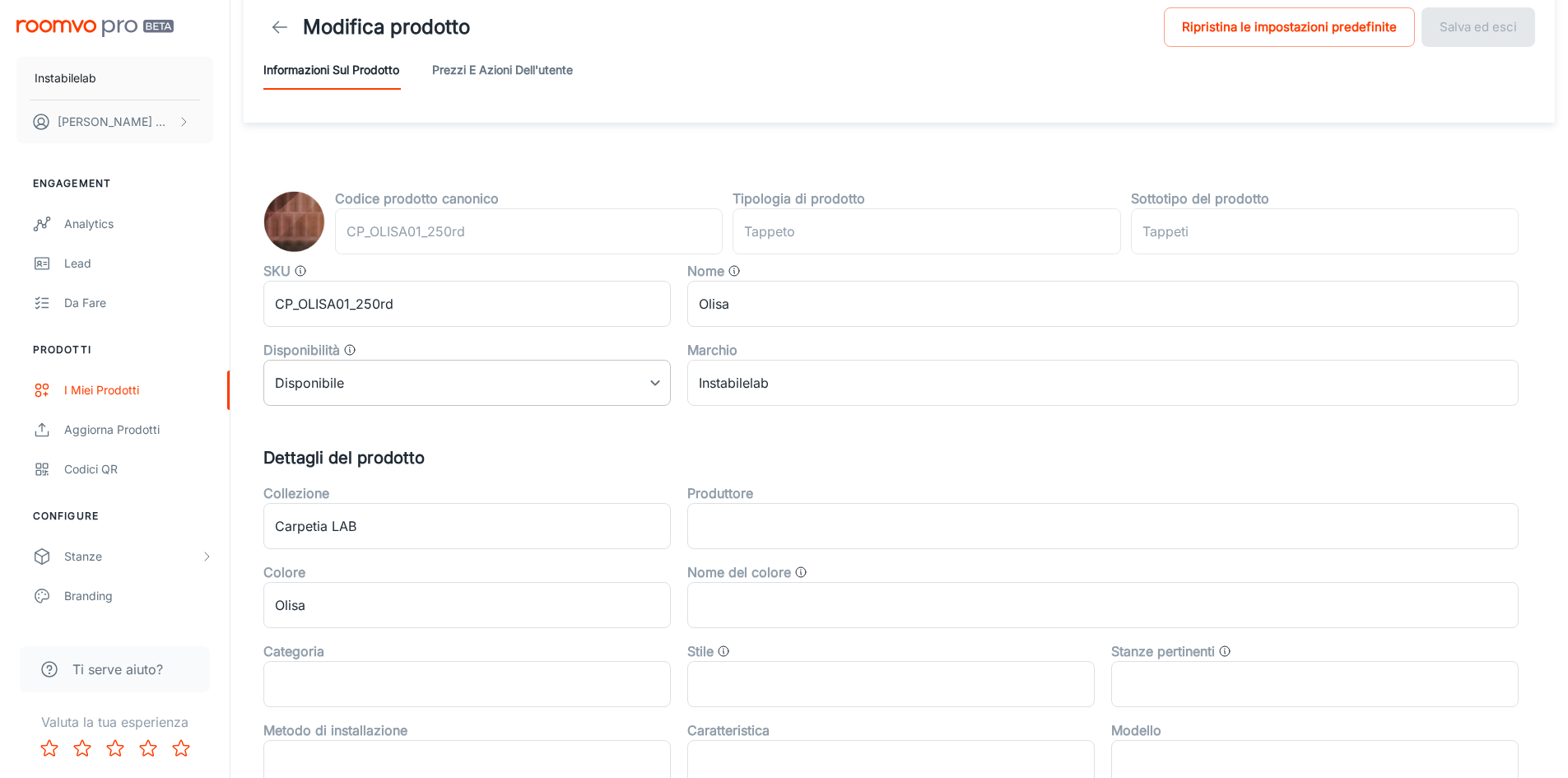
click at [604, 378] on body "Instabilelab Giulia Menin Engagement Analytics Lead Da fare Prodotti I miei pro…" at bounding box center [784, 359] width 1568 height 778
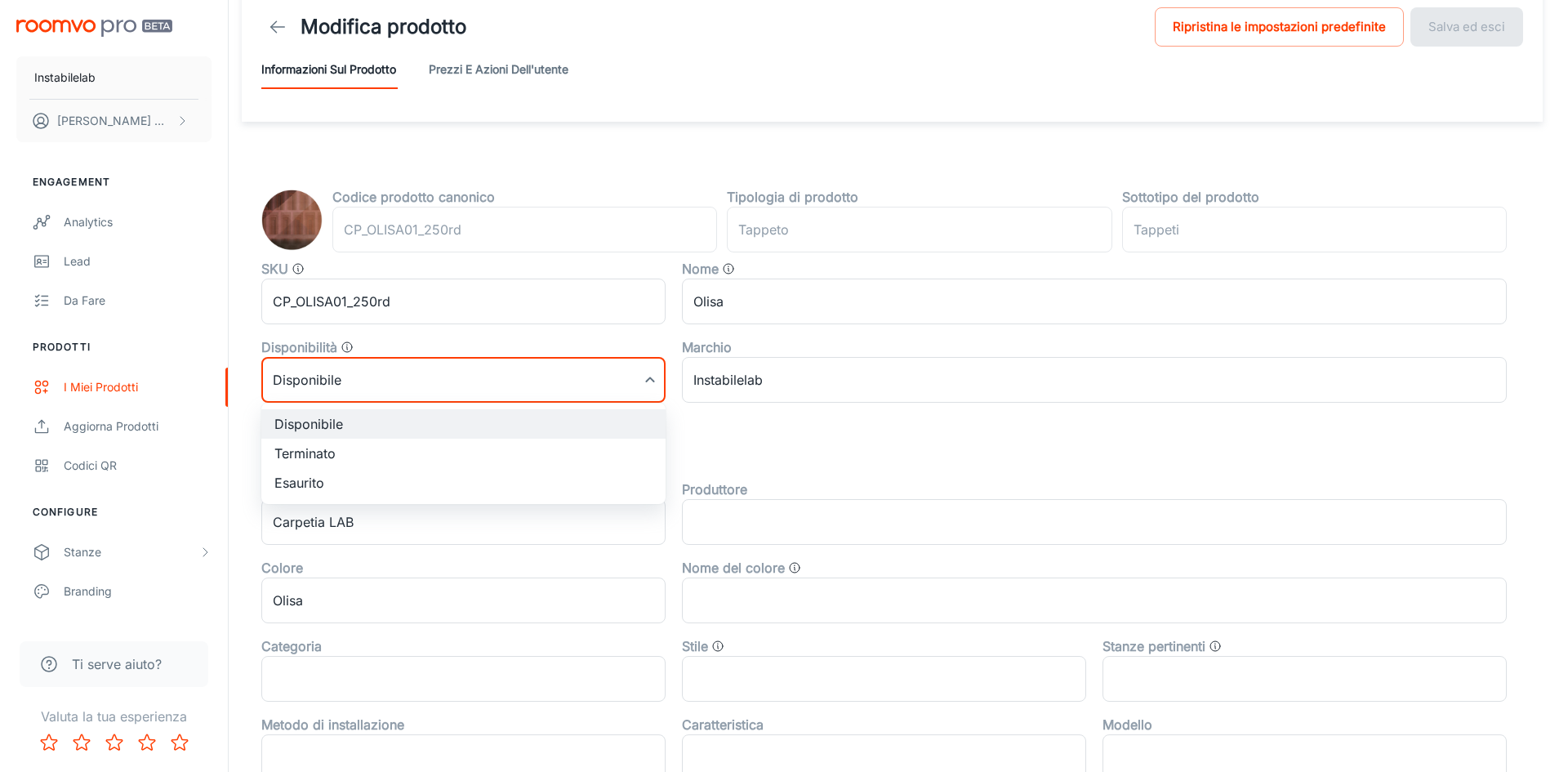
click at [599, 375] on div at bounding box center [784, 386] width 1568 height 772
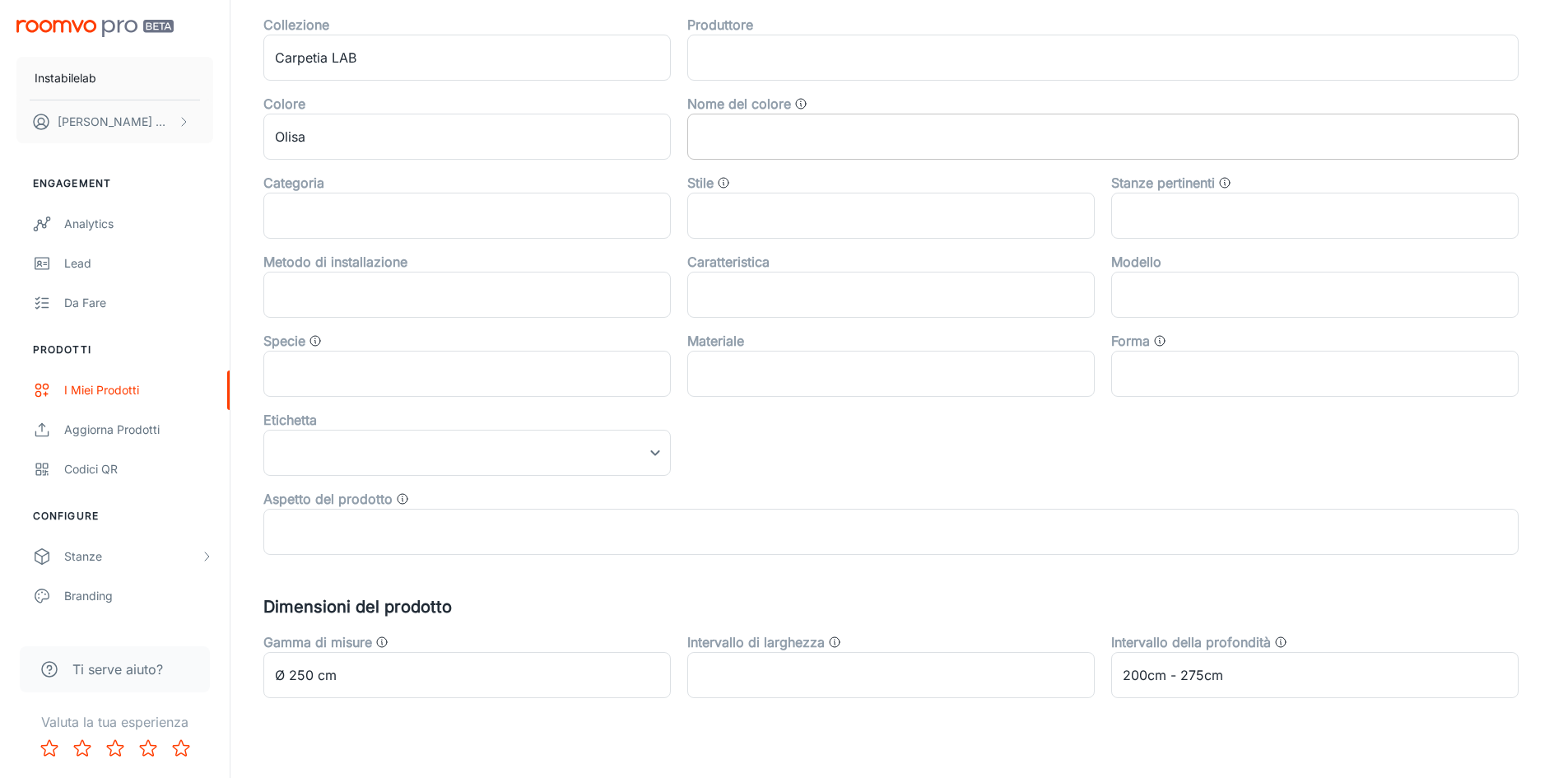
scroll to position [523, 0]
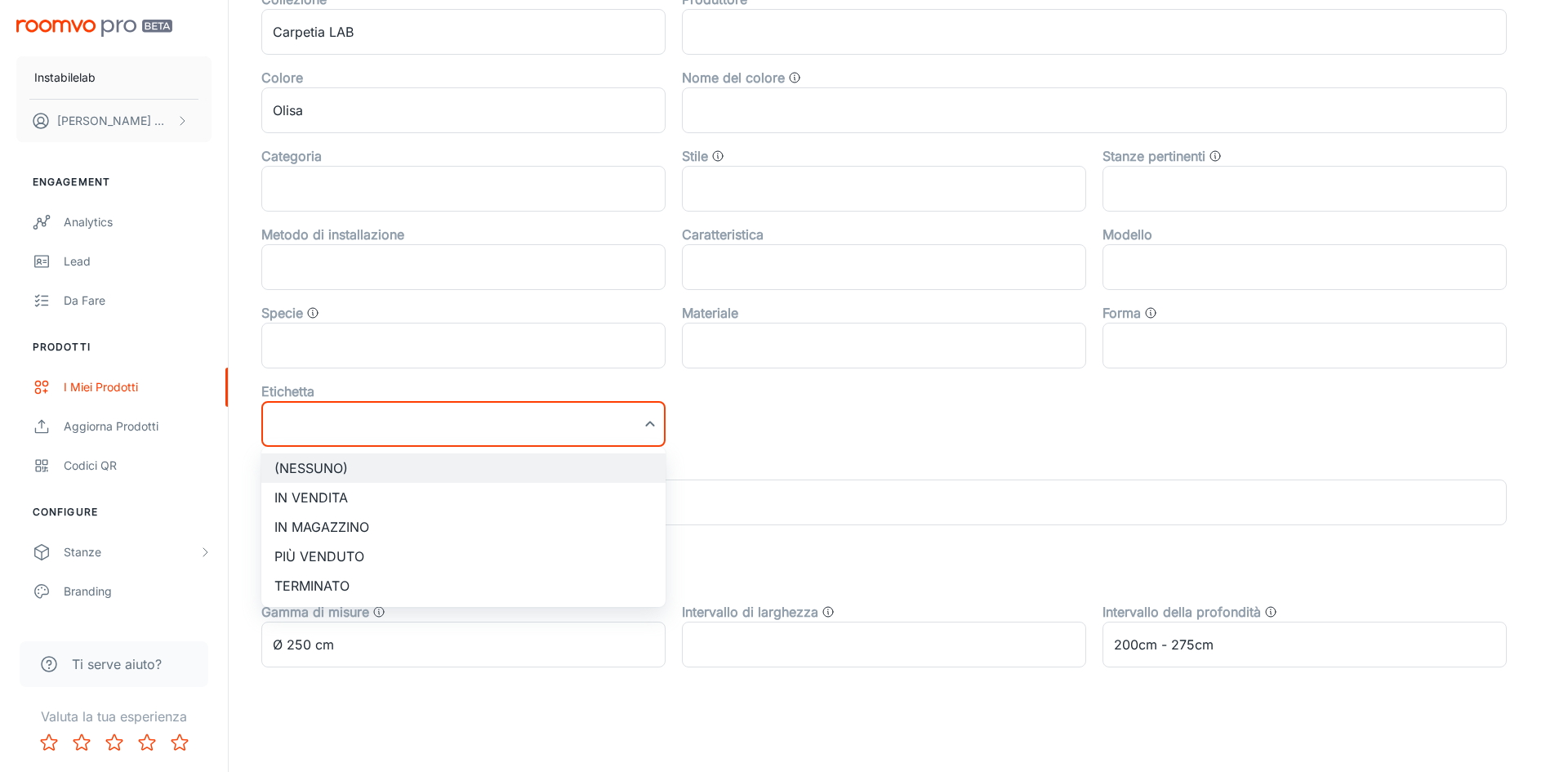
click at [1036, 405] on div at bounding box center [784, 386] width 1568 height 772
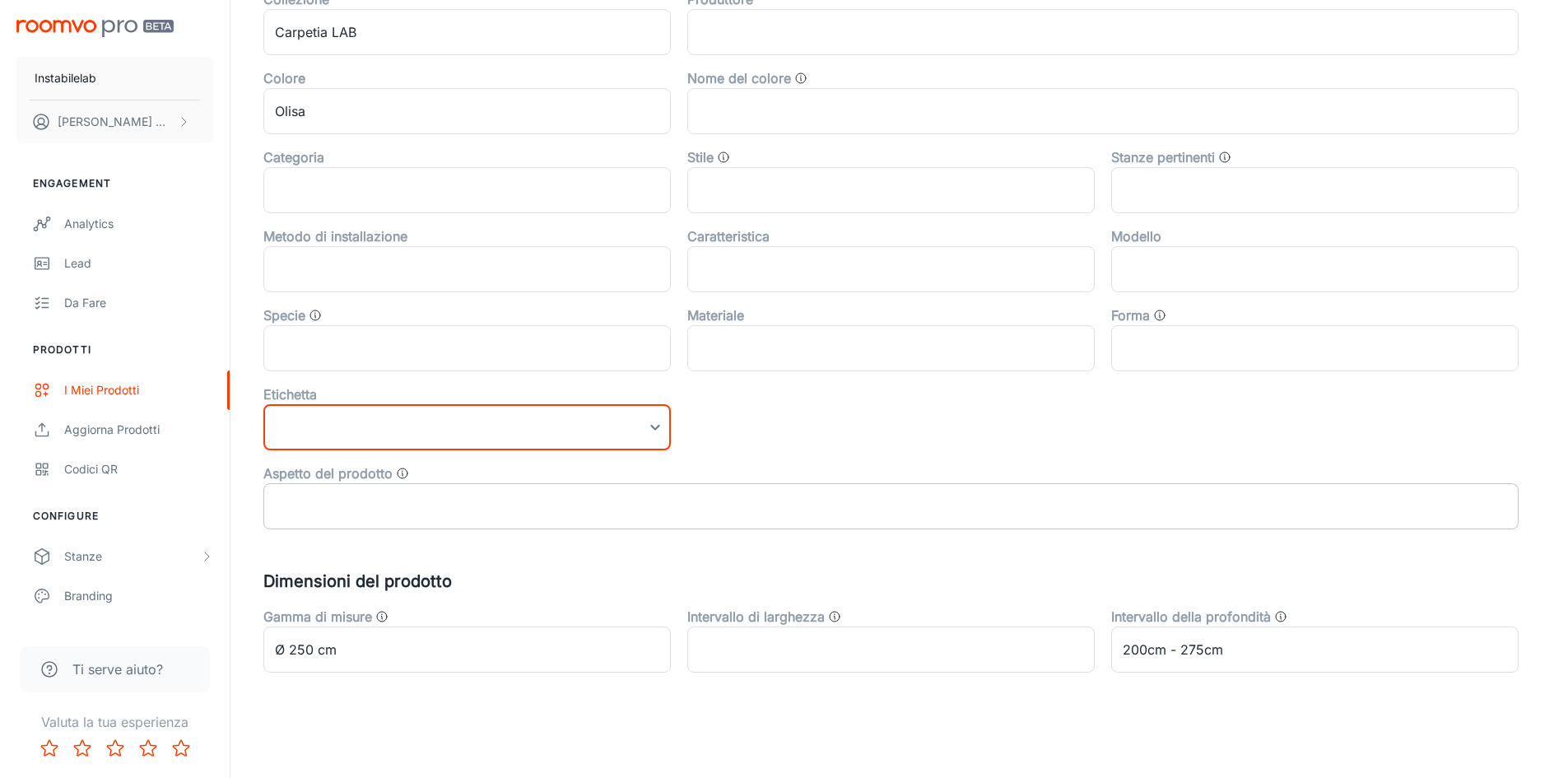
click at [431, 505] on input "text" at bounding box center [891, 506] width 1255 height 46
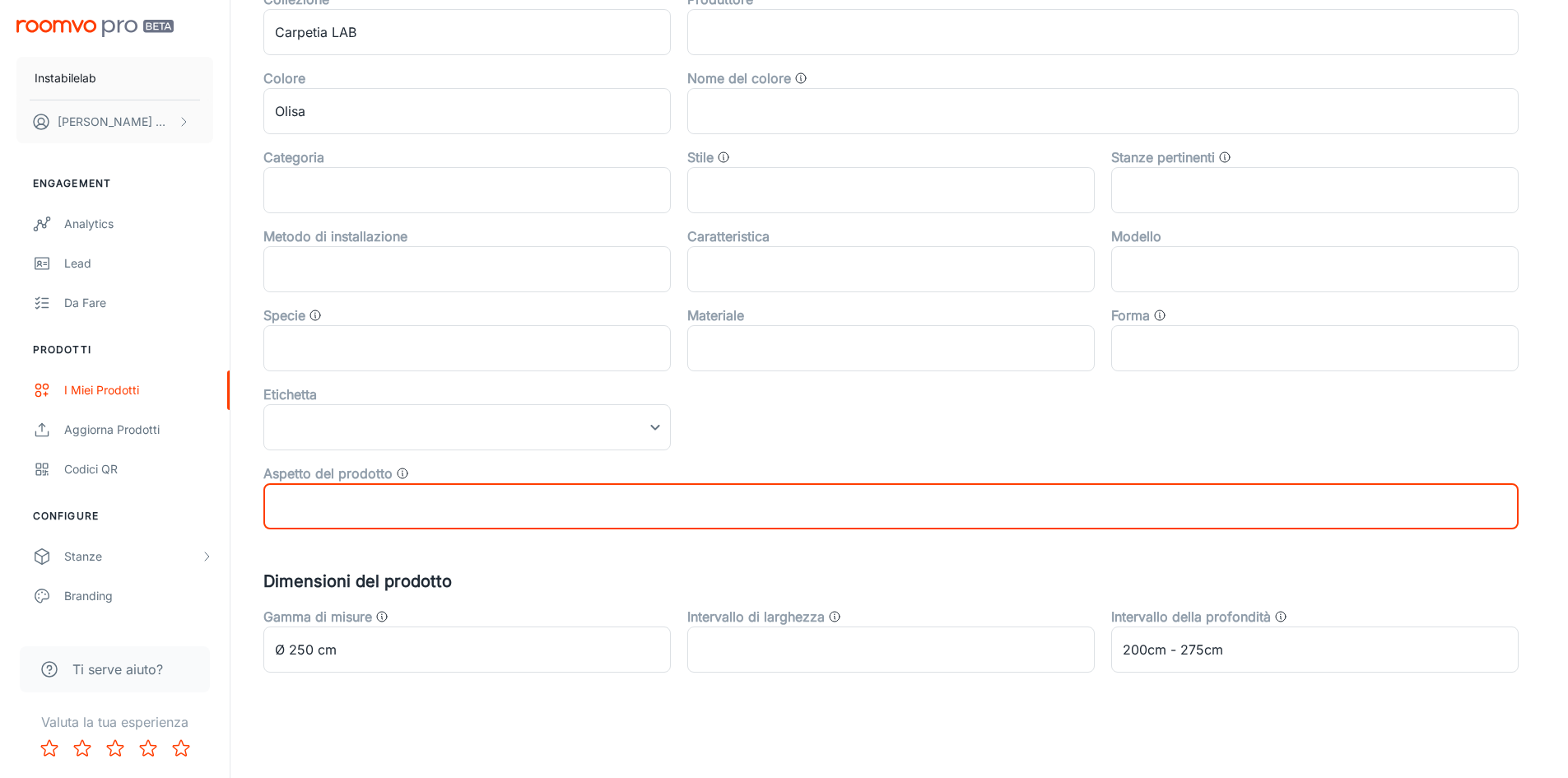
click at [958, 426] on div "Collezione Carpetia LAB ​ Produttore ​ Colore Olisa ​ Nome del colore ​ Categor…" at bounding box center [883, 253] width 1271 height 553
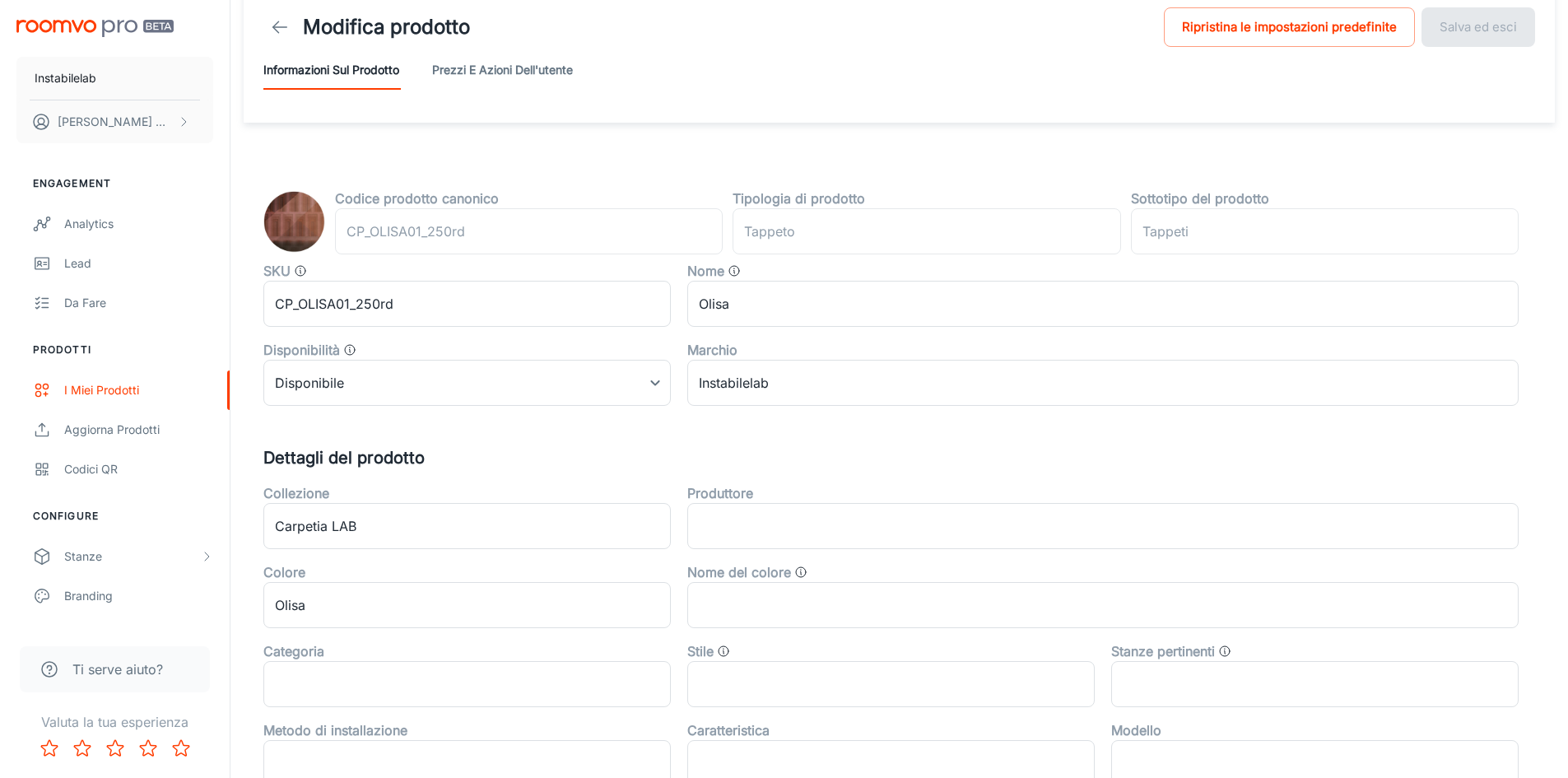
scroll to position [0, 0]
